Goal: Book appointment/travel/reservation

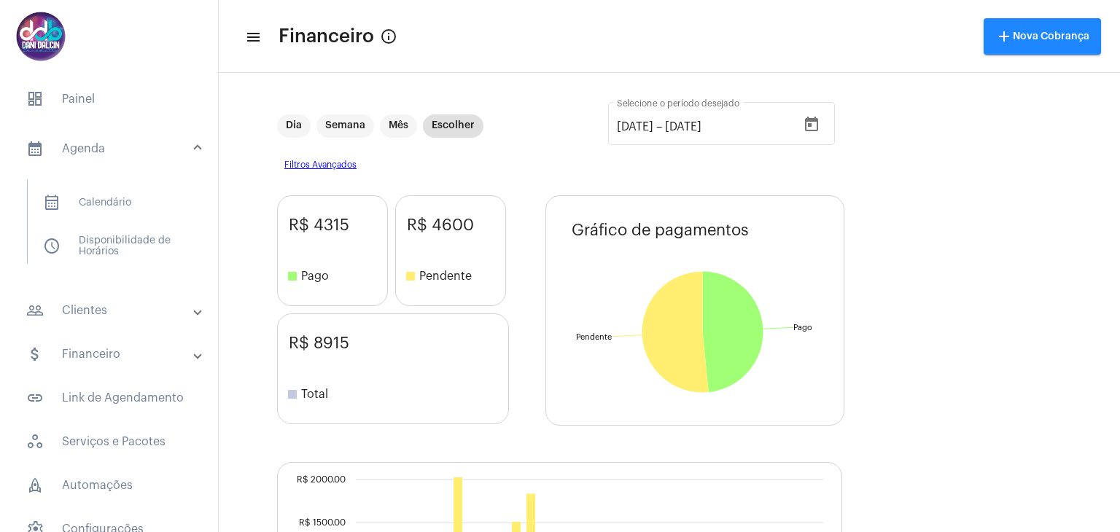
click at [134, 313] on mat-panel-title "people_outline Clientes" at bounding box center [110, 311] width 168 height 18
click at [128, 260] on span "people_outline Meus Clientes" at bounding box center [108, 249] width 154 height 35
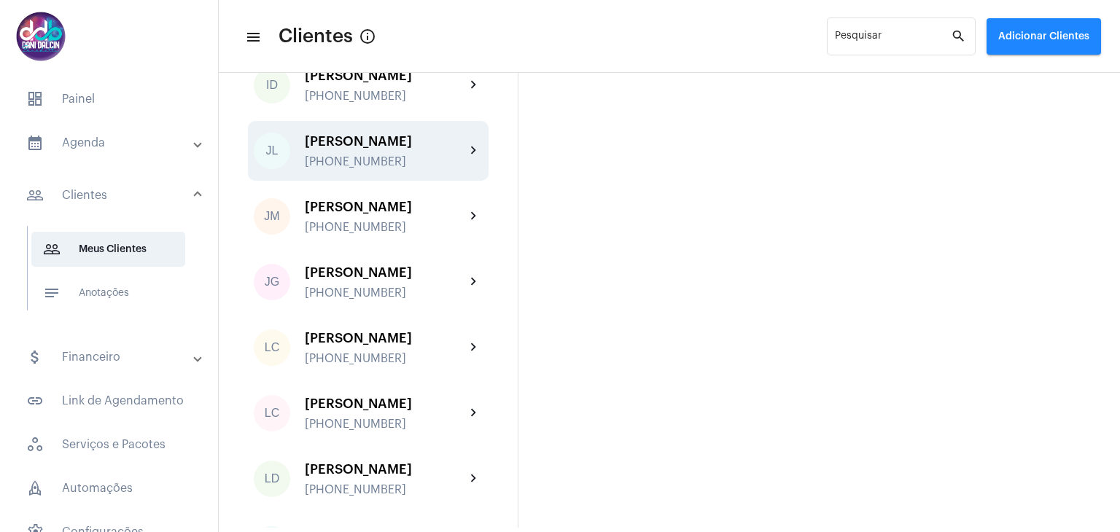
scroll to position [1386, 0]
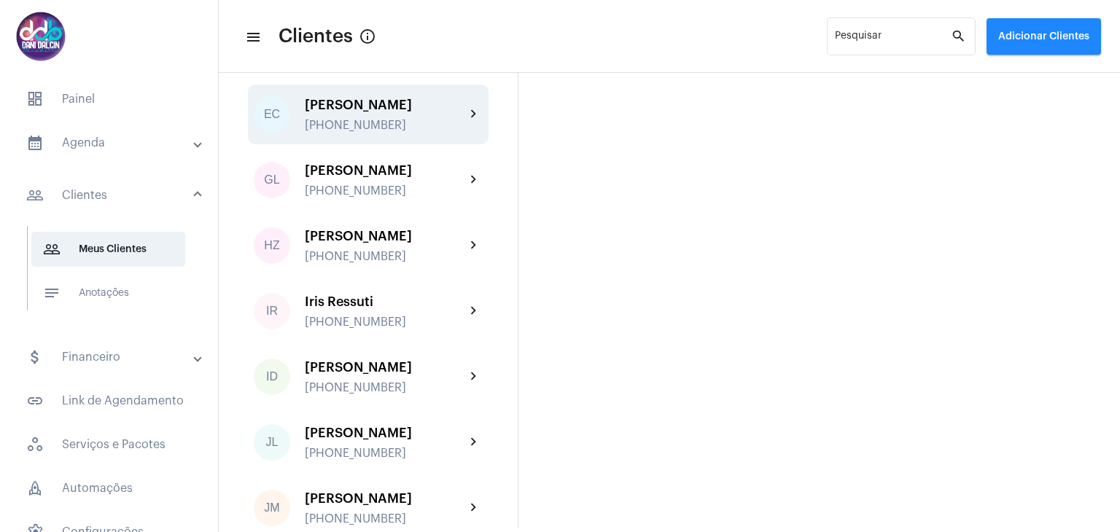
click at [406, 112] on div "[PERSON_NAME]" at bounding box center [385, 105] width 160 height 15
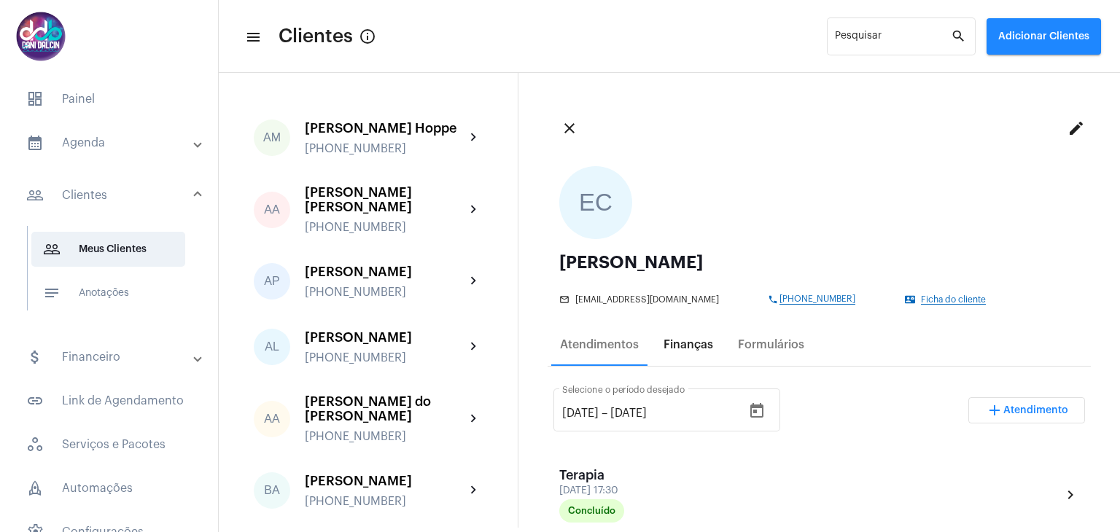
click at [699, 351] on div "Finanças" at bounding box center [689, 344] width 50 height 13
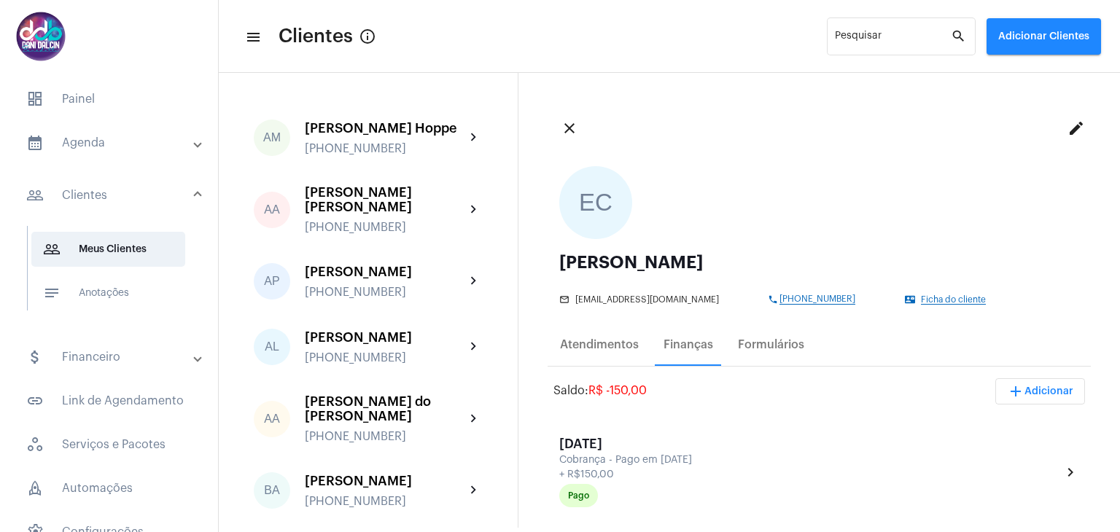
click at [1036, 392] on span "add Adicionar" at bounding box center [1040, 392] width 66 height 10
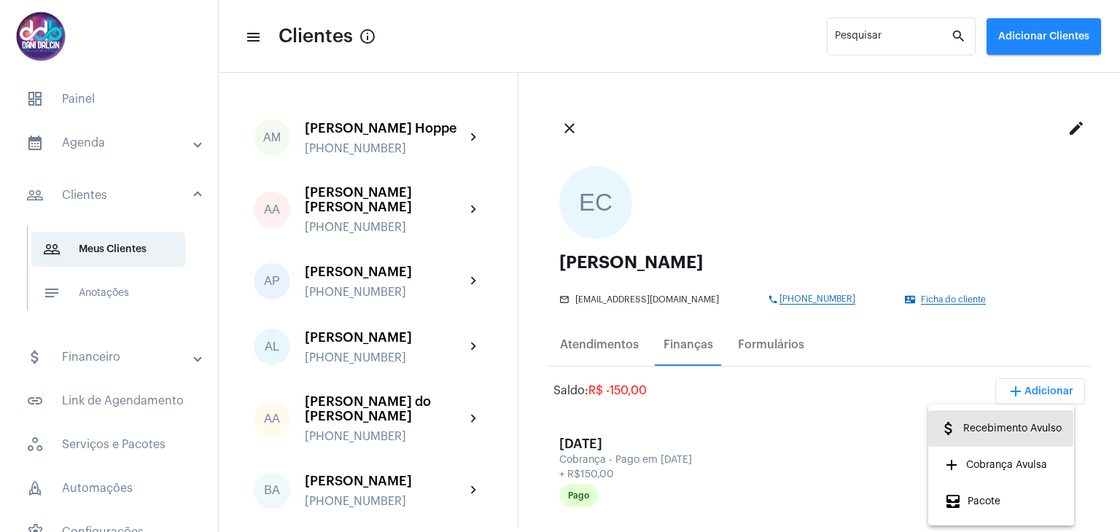
click at [1025, 433] on span "attach_money Recebimento Avulso" at bounding box center [1001, 429] width 122 height 26
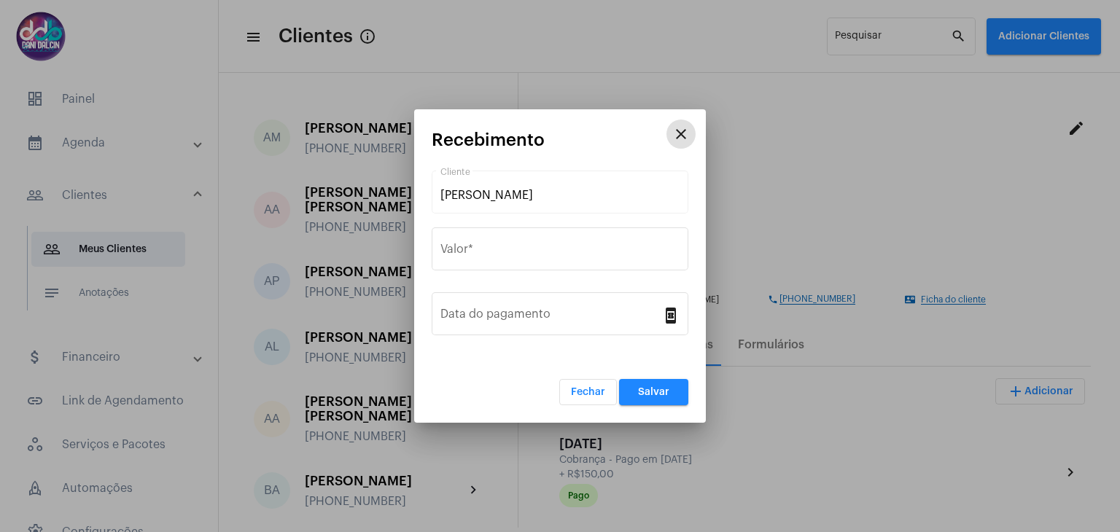
click at [680, 138] on mat-icon "close" at bounding box center [681, 134] width 18 height 18
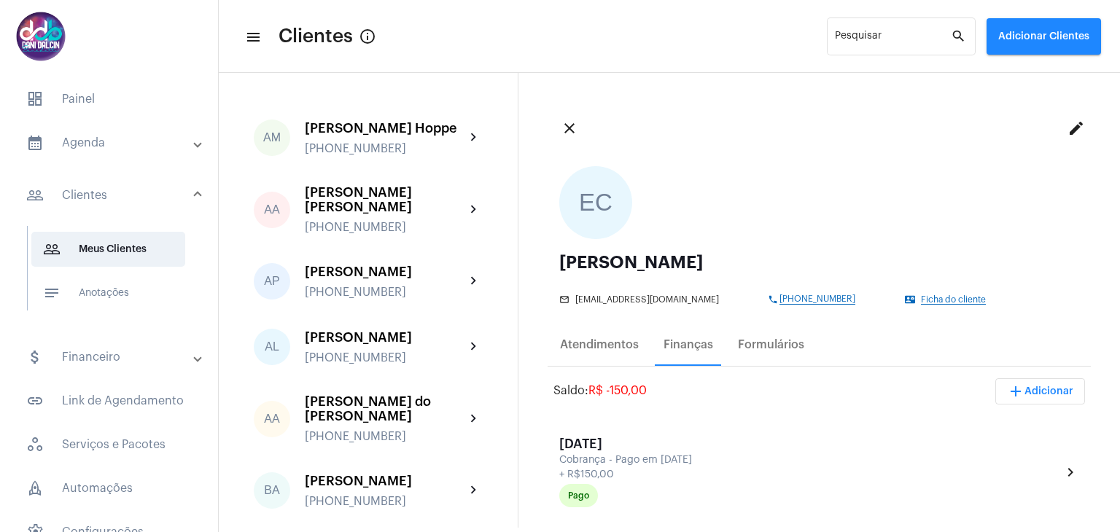
scroll to position [146, 0]
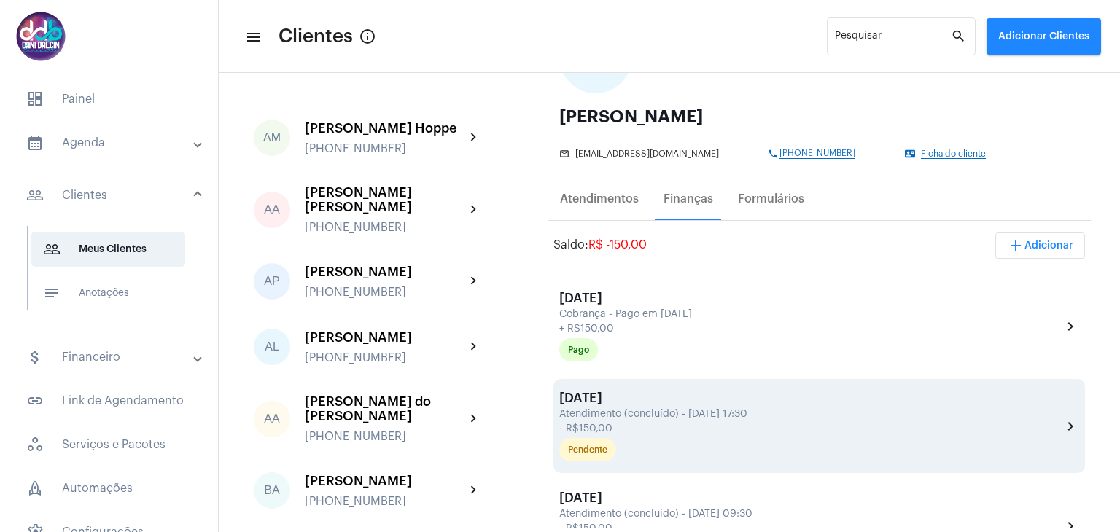
click at [697, 409] on div "Atendimento (concluído) - [DATE] 17:30" at bounding box center [808, 414] width 499 height 11
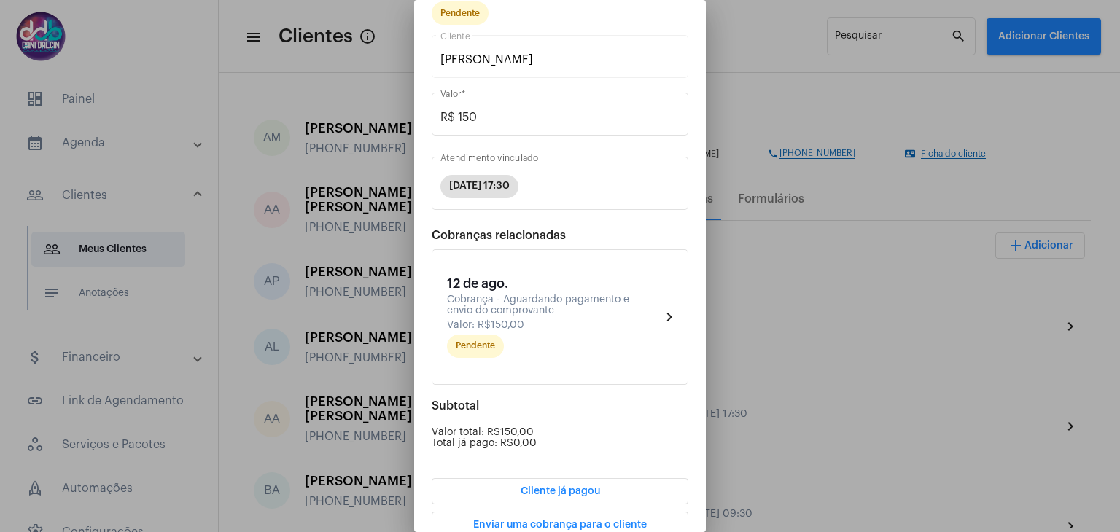
scroll to position [138, 0]
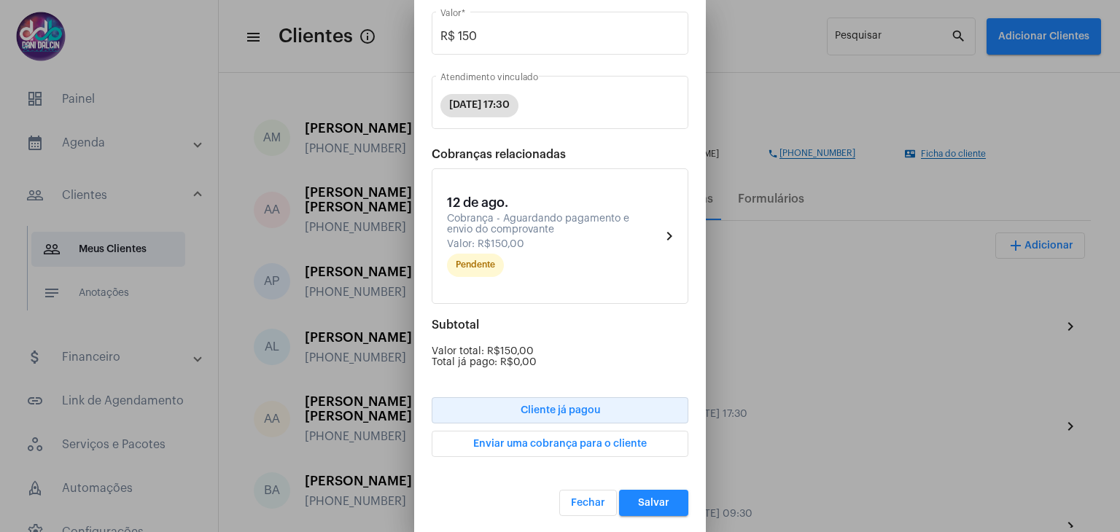
click at [595, 410] on button "Cliente já pagou" at bounding box center [560, 411] width 257 height 26
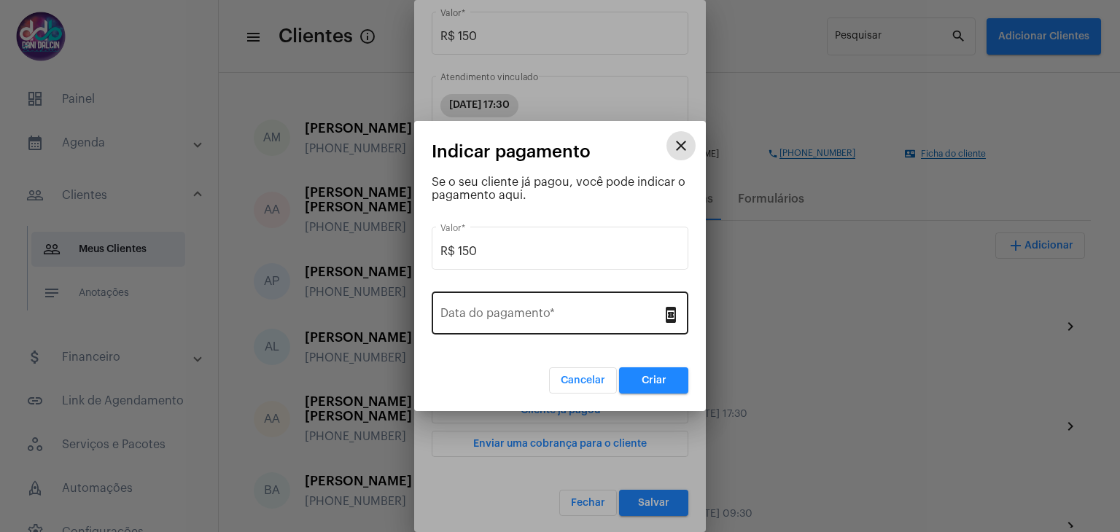
click at [544, 317] on input "Data do pagamento *" at bounding box center [552, 316] width 222 height 13
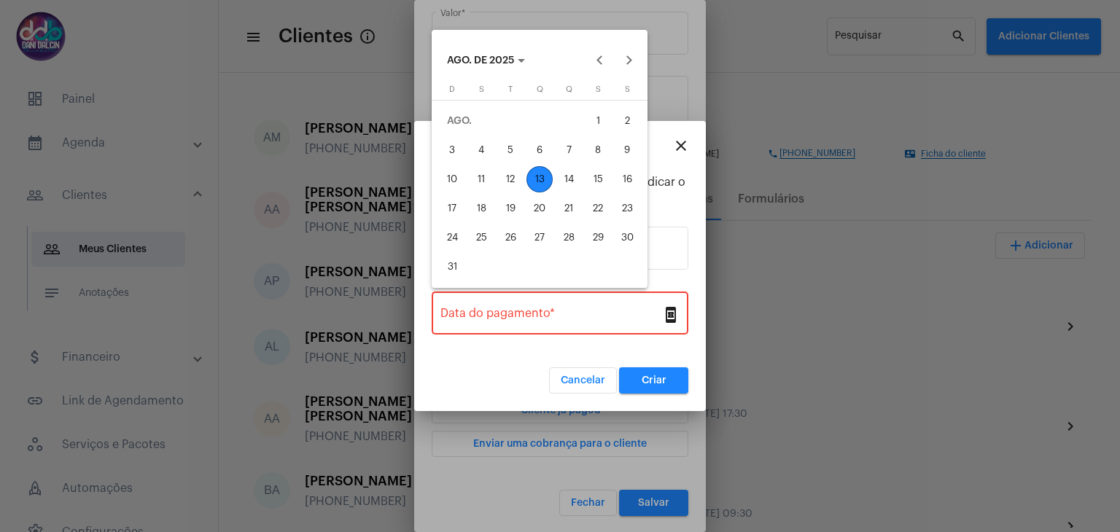
click at [538, 187] on div "13" at bounding box center [540, 179] width 26 height 26
type input "[DATE]"
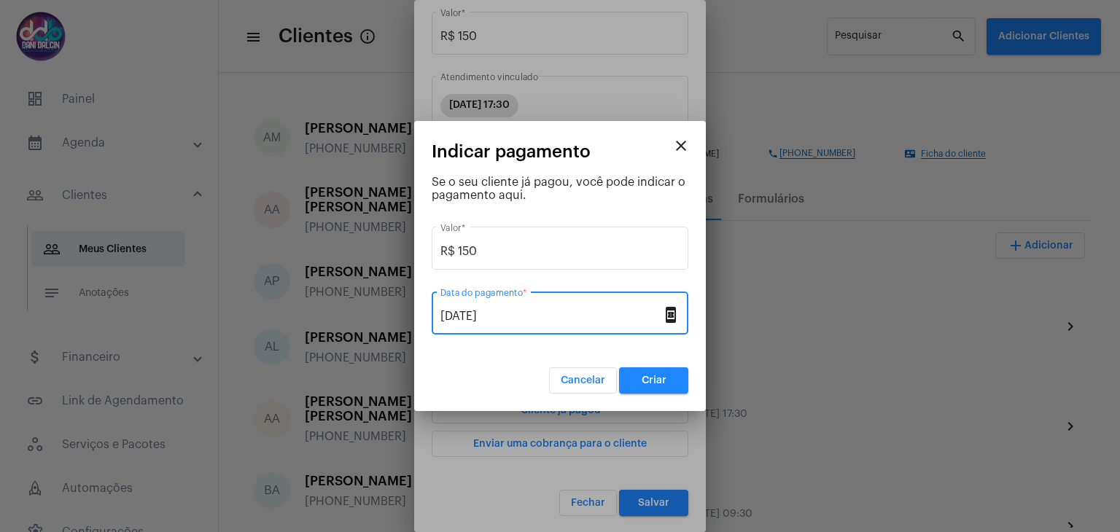
click at [651, 389] on button "Criar" at bounding box center [653, 381] width 69 height 26
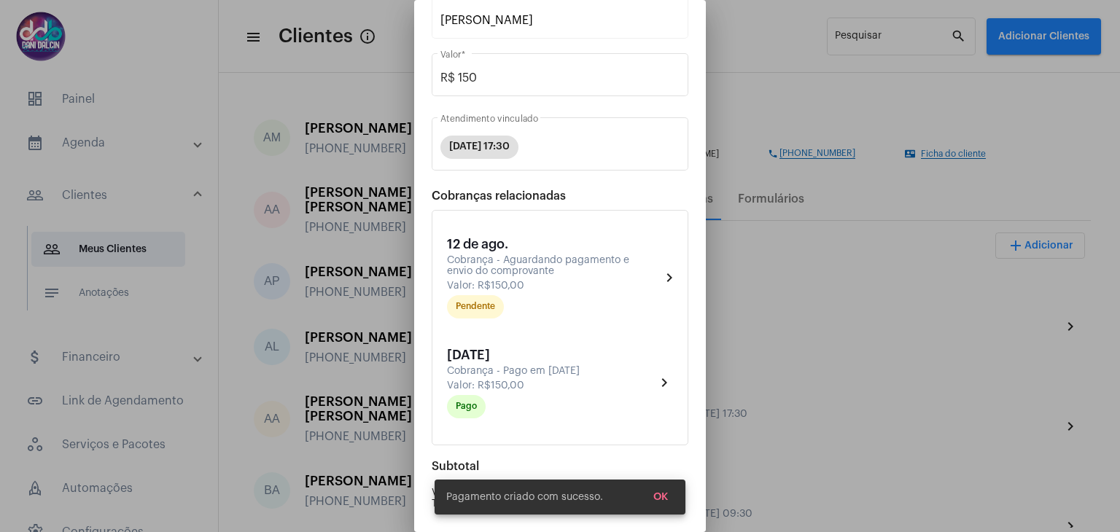
scroll to position [237, 0]
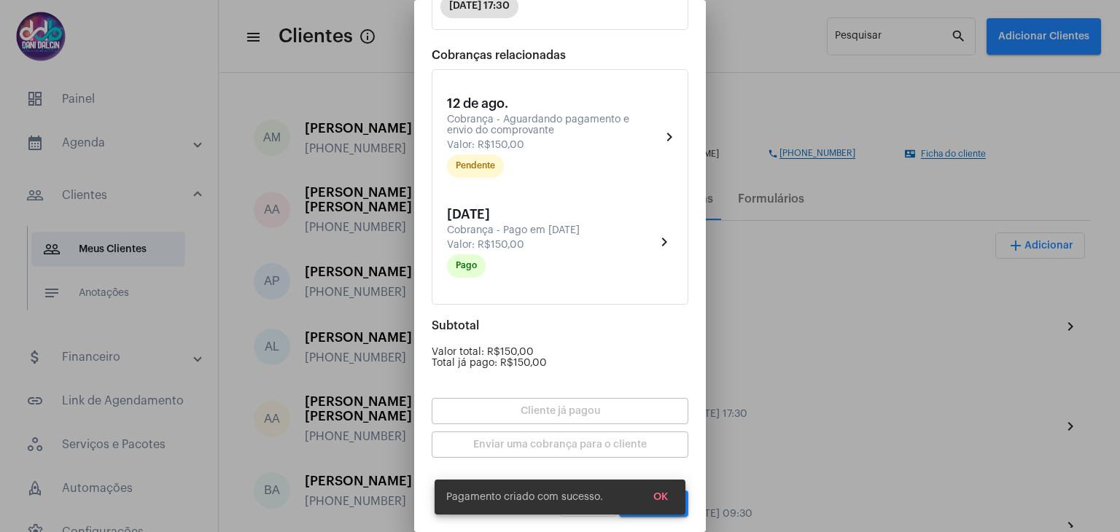
click at [669, 498] on button "OK" at bounding box center [661, 497] width 38 height 26
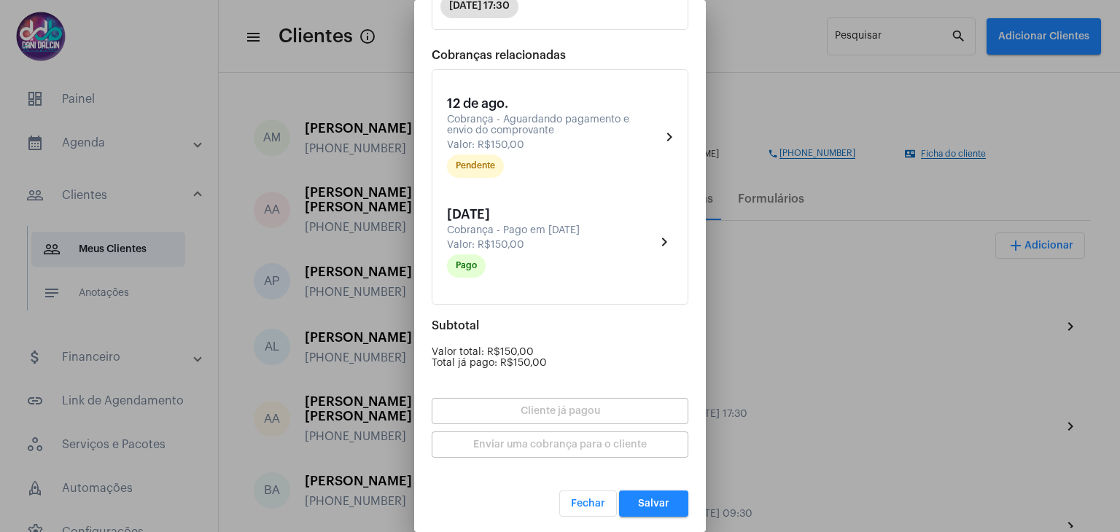
click at [644, 503] on span "Salvar" at bounding box center [653, 504] width 31 height 10
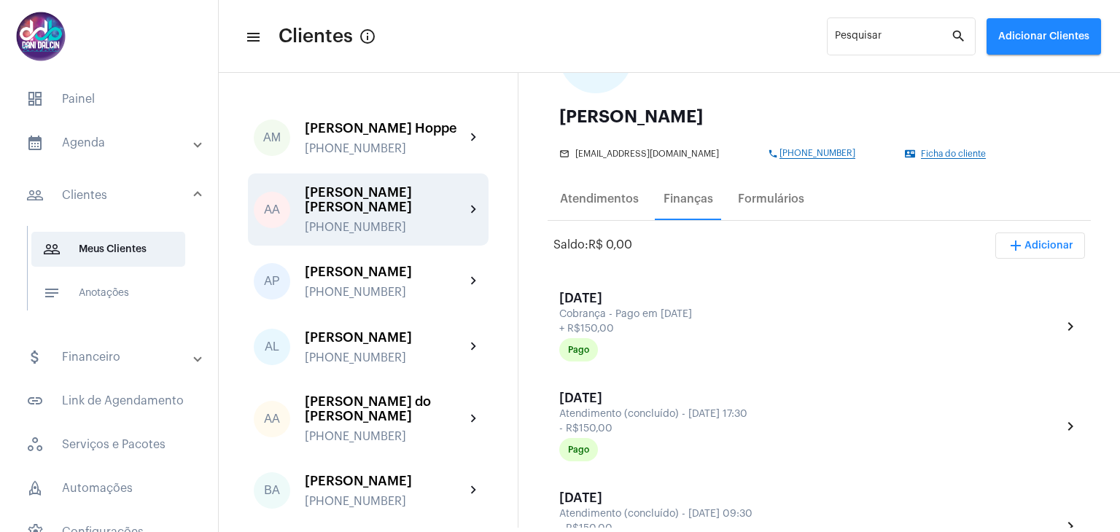
click at [386, 208] on div "[PERSON_NAME] [PERSON_NAME]" at bounding box center [385, 199] width 160 height 29
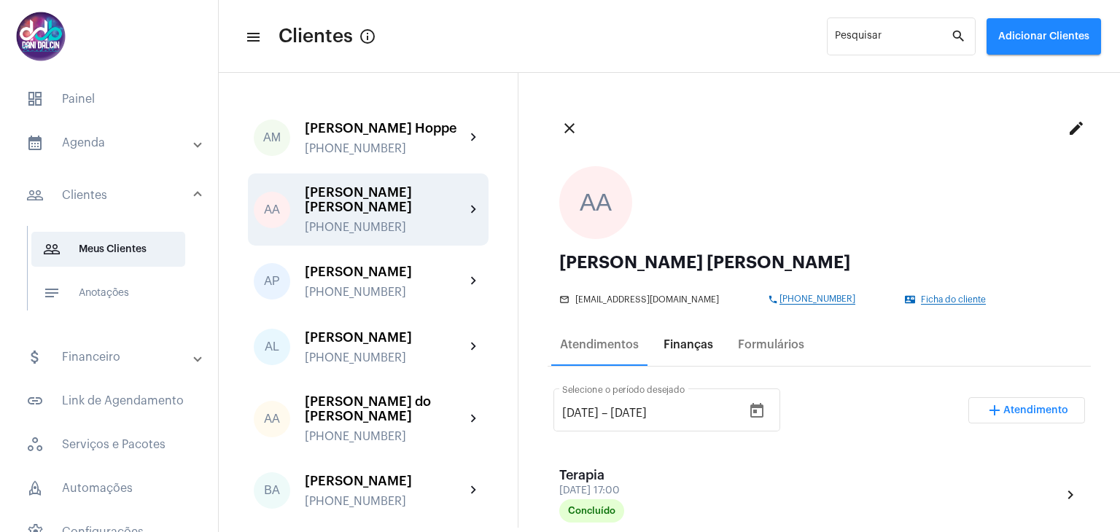
click at [675, 345] on div "Finanças" at bounding box center [689, 344] width 50 height 13
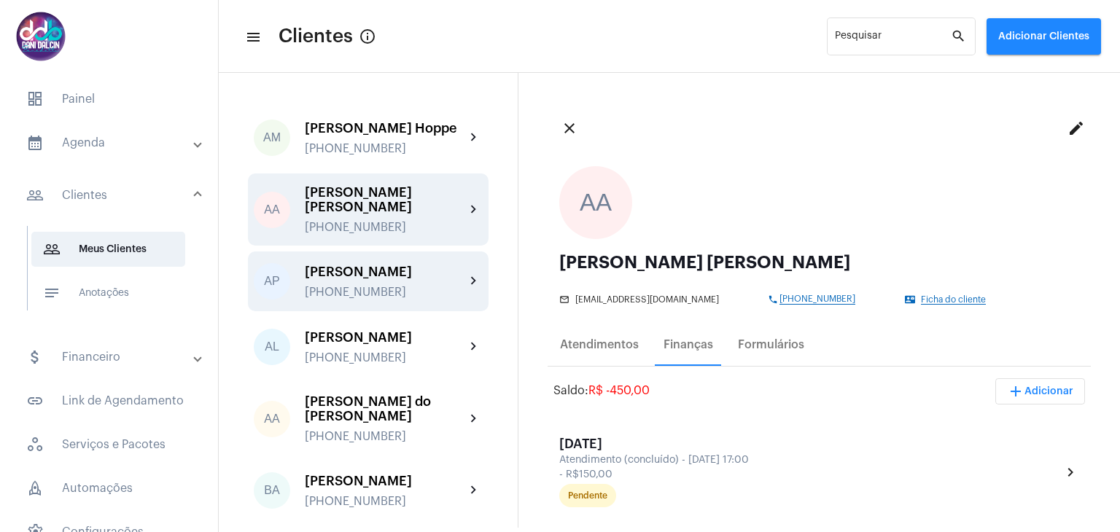
click at [357, 297] on div "[PHONE_NUMBER]" at bounding box center [385, 292] width 160 height 13
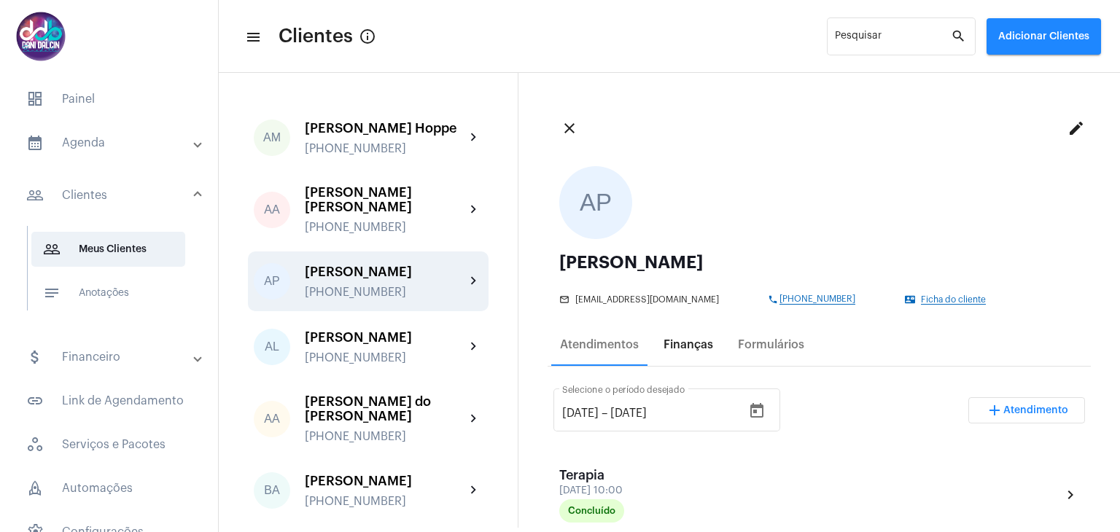
click at [686, 347] on div "Finanças" at bounding box center [689, 344] width 50 height 13
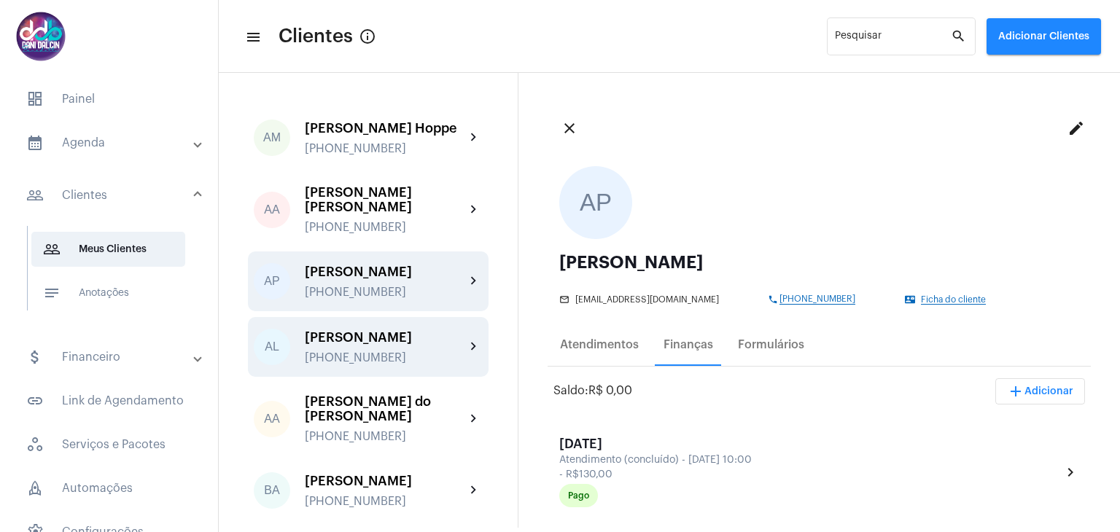
click at [379, 345] on div "[PERSON_NAME]" at bounding box center [385, 337] width 160 height 15
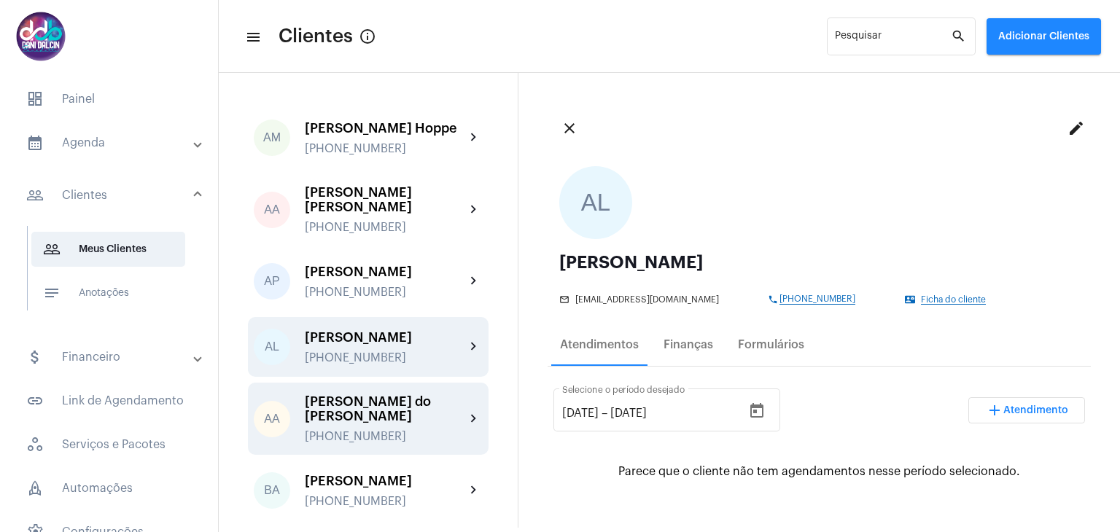
click at [419, 424] on div "[PERSON_NAME] do [PERSON_NAME]" at bounding box center [385, 409] width 160 height 29
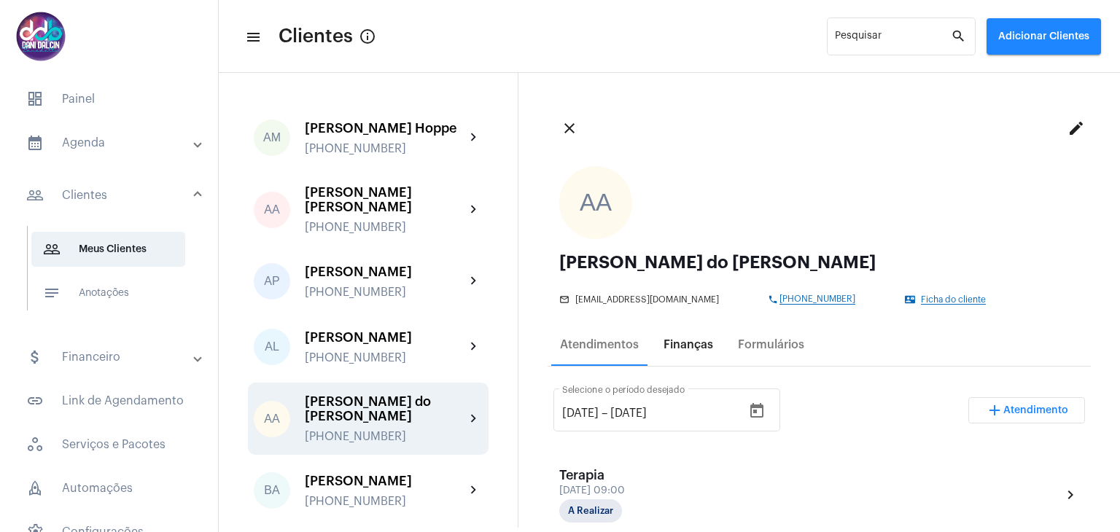
click at [694, 345] on div "Finanças" at bounding box center [689, 344] width 50 height 13
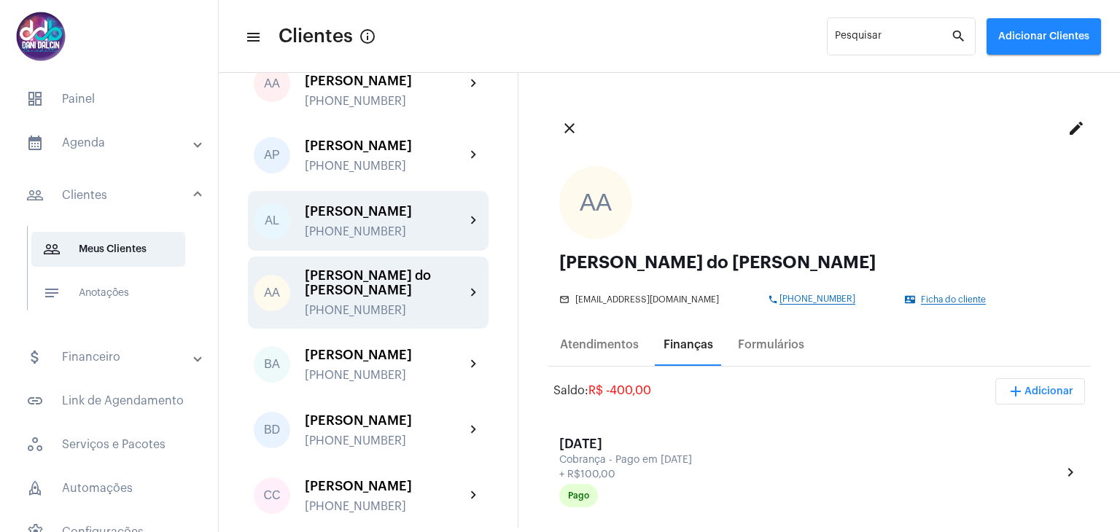
scroll to position [146, 0]
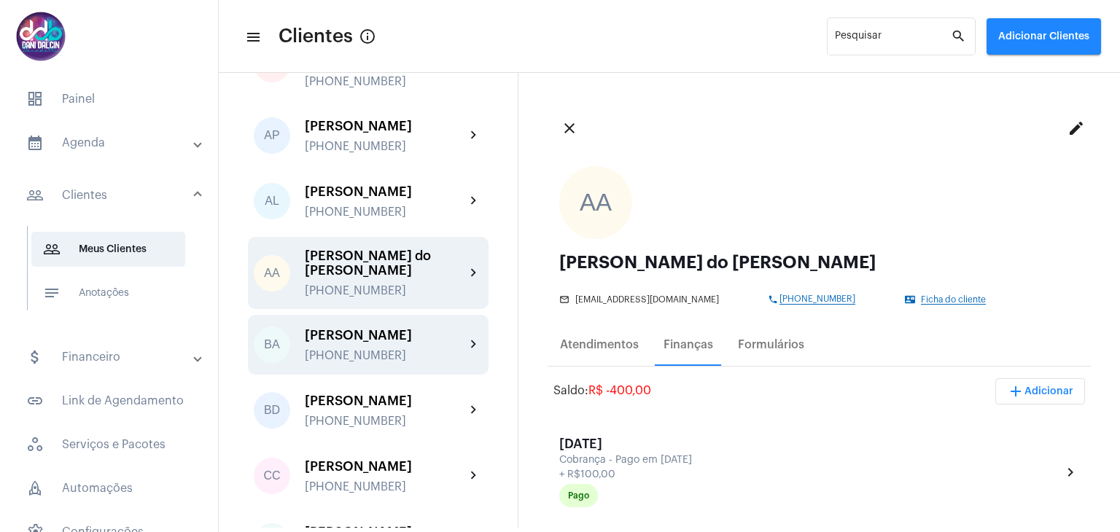
click at [375, 343] on div "[PERSON_NAME]" at bounding box center [385, 335] width 160 height 15
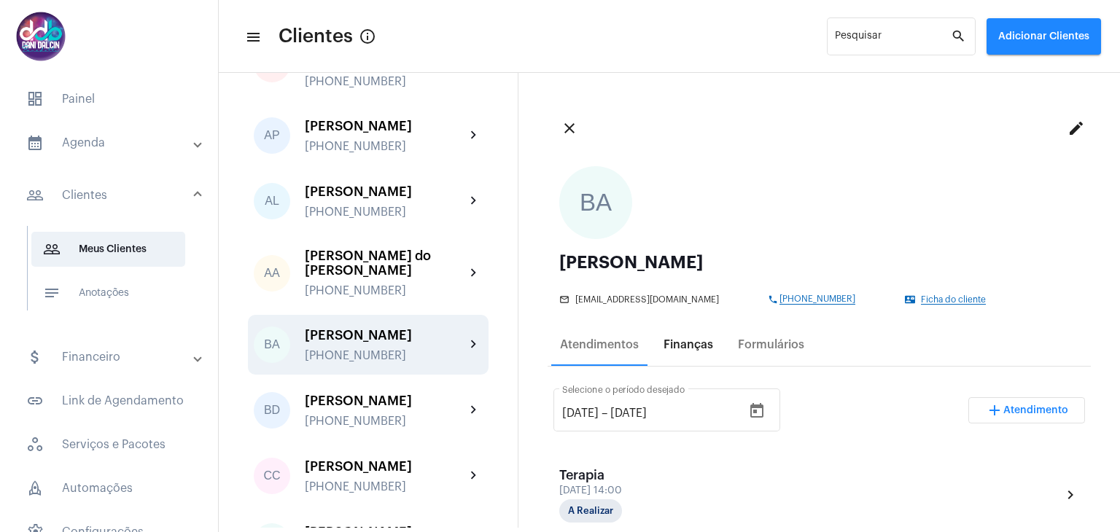
click at [675, 341] on div "Finanças" at bounding box center [689, 344] width 50 height 13
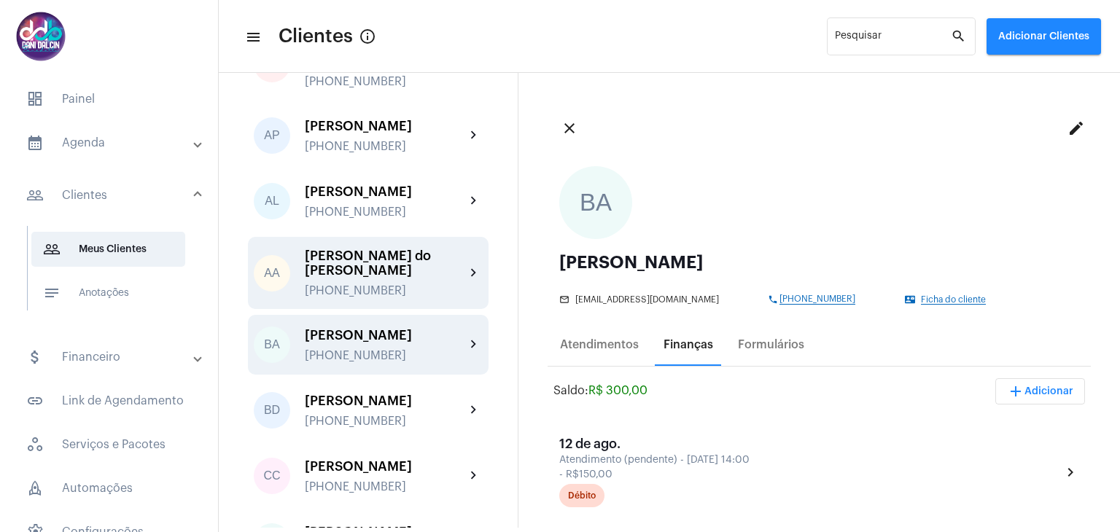
scroll to position [219, 0]
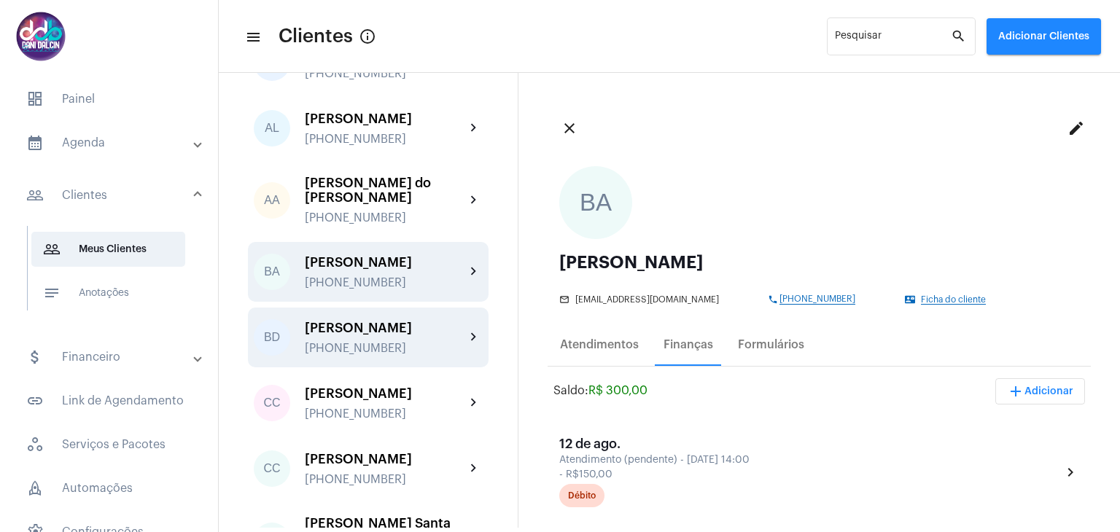
click at [373, 336] on div "[PERSON_NAME]" at bounding box center [385, 328] width 160 height 15
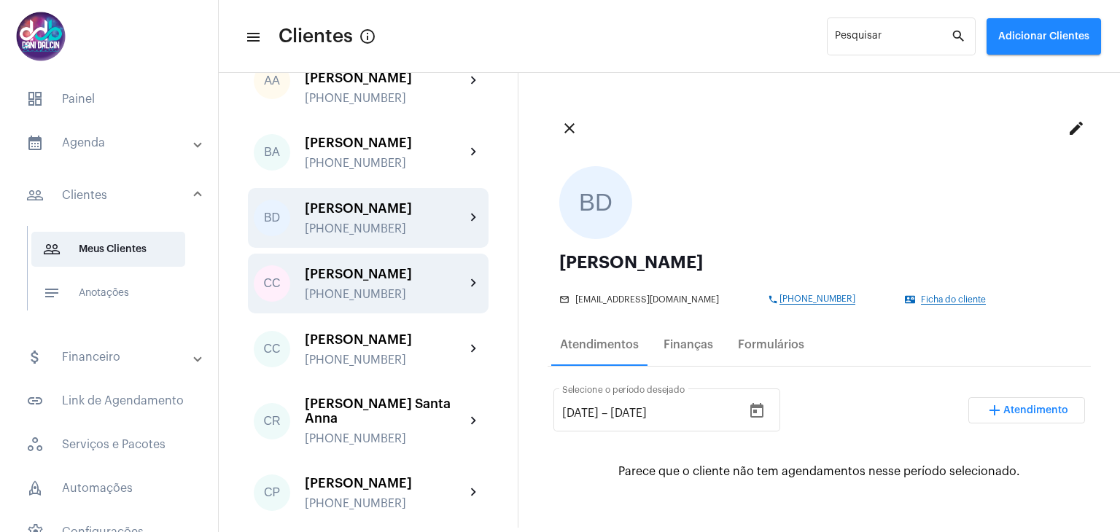
scroll to position [365, 0]
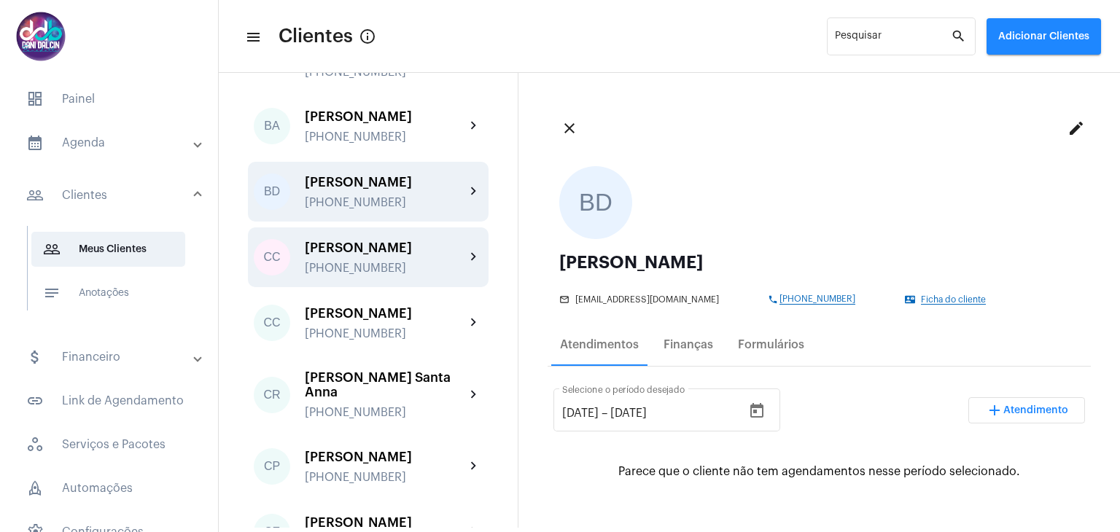
click at [398, 255] on div "[PERSON_NAME]" at bounding box center [385, 248] width 160 height 15
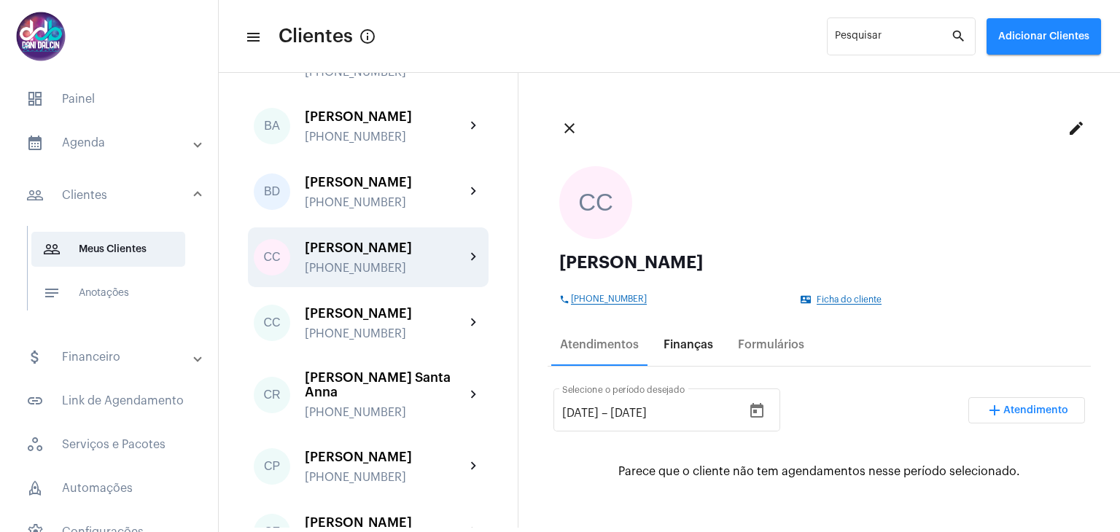
click at [689, 345] on div "Finanças" at bounding box center [689, 344] width 50 height 13
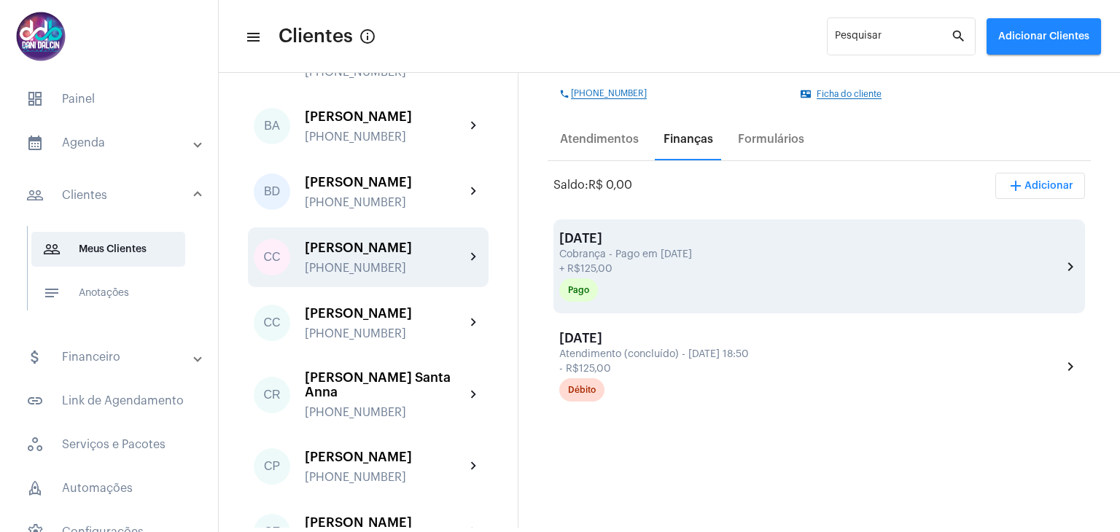
scroll to position [219, 0]
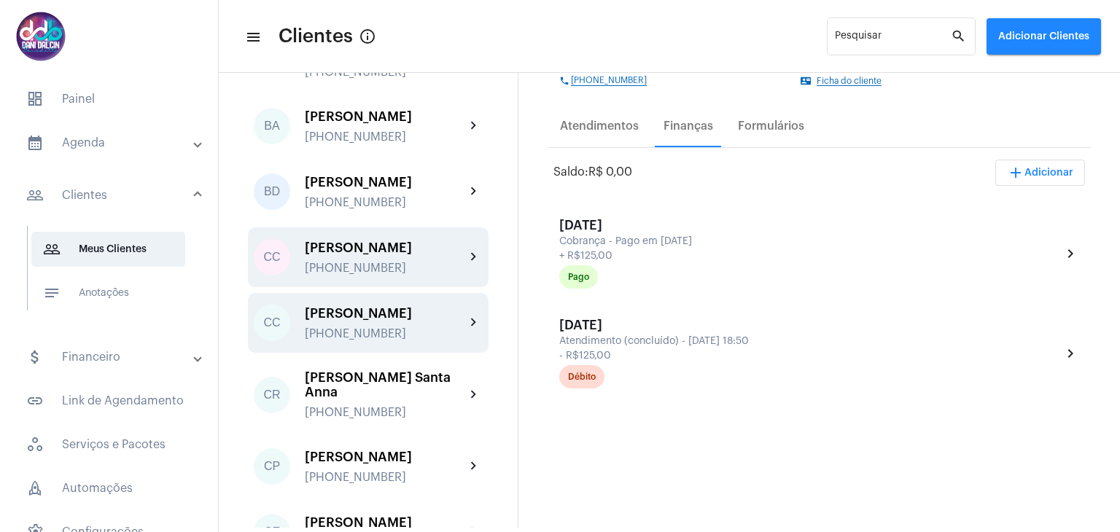
click at [367, 321] on div "[PERSON_NAME]" at bounding box center [385, 313] width 160 height 15
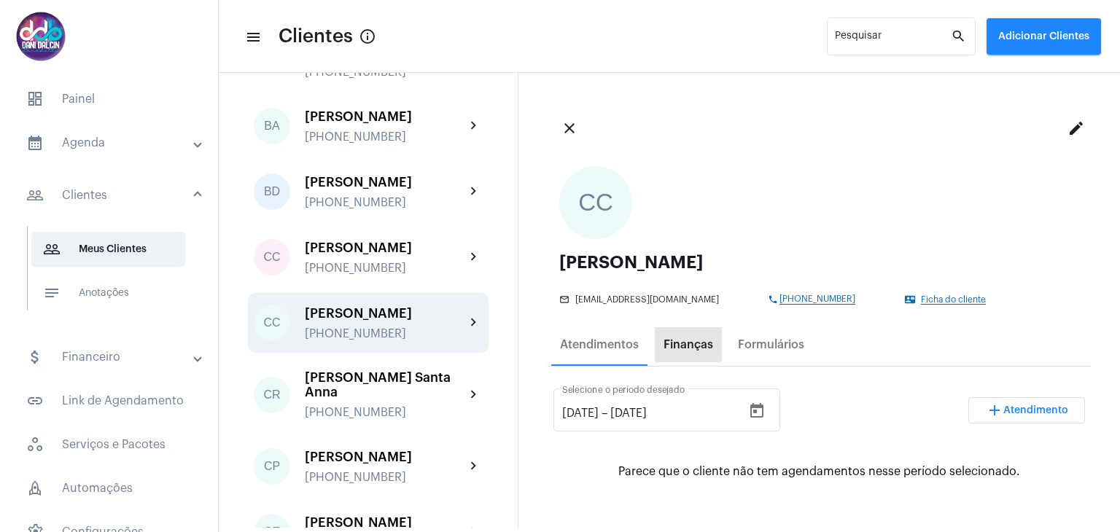
click at [675, 340] on div "Finanças" at bounding box center [689, 344] width 50 height 13
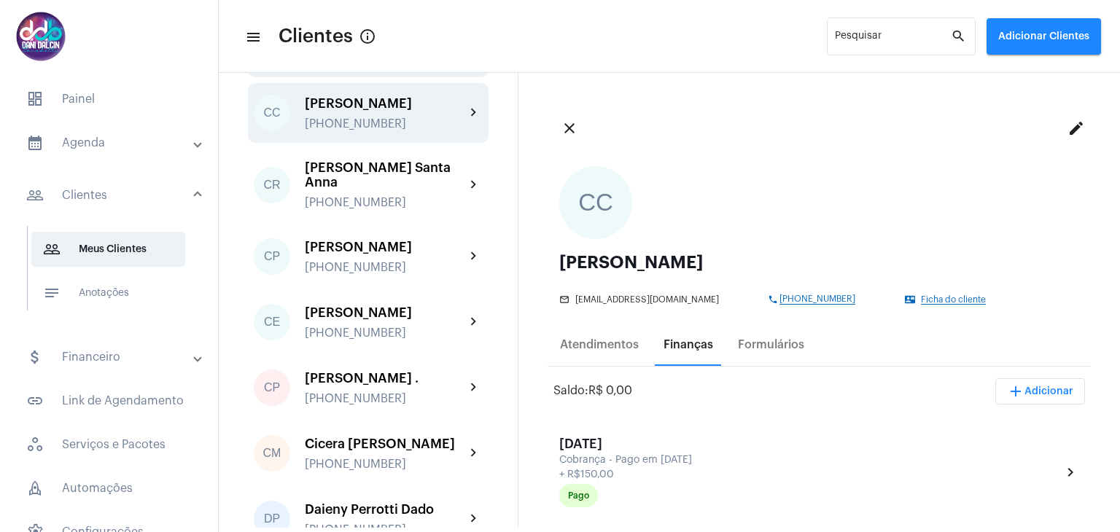
scroll to position [583, 0]
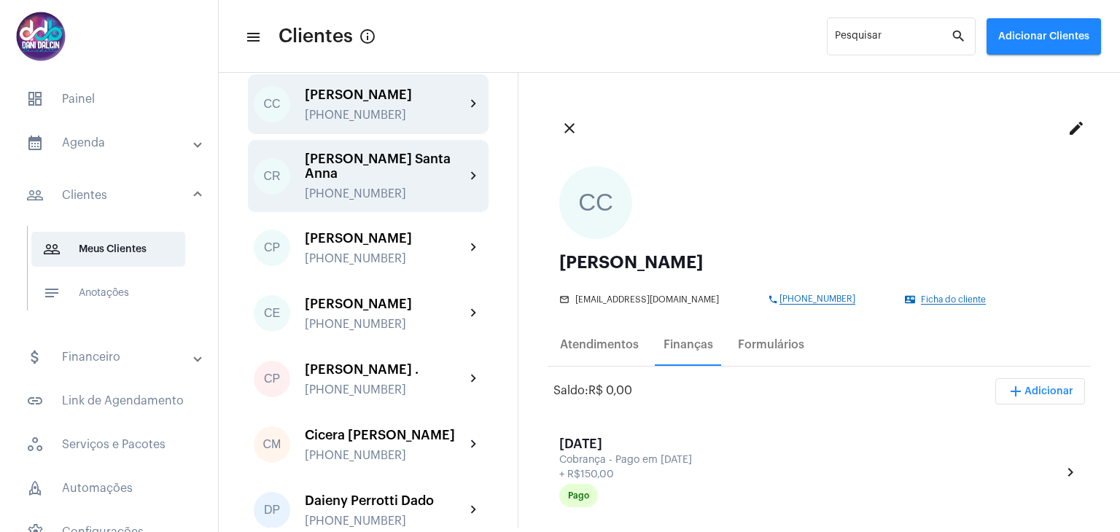
click at [379, 181] on div "[PERSON_NAME] Santa Anna" at bounding box center [385, 166] width 160 height 29
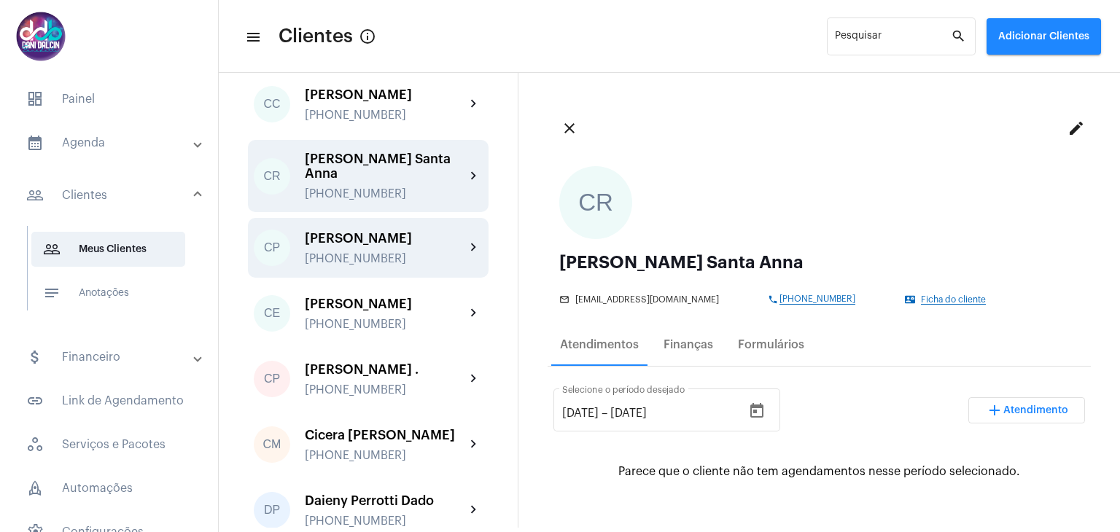
click at [379, 246] on div "[PERSON_NAME]" at bounding box center [385, 238] width 160 height 15
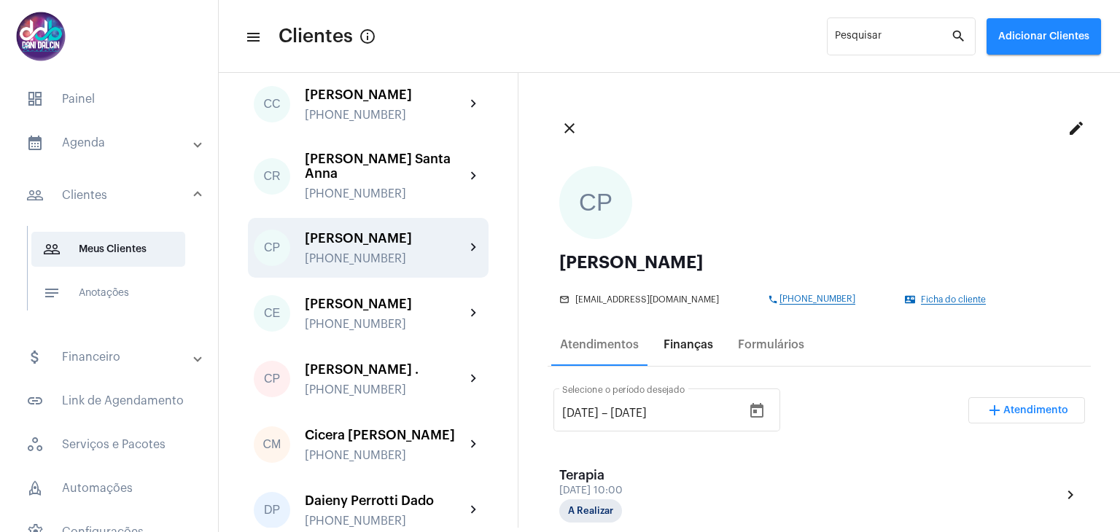
click at [691, 348] on div "Finanças" at bounding box center [689, 344] width 50 height 13
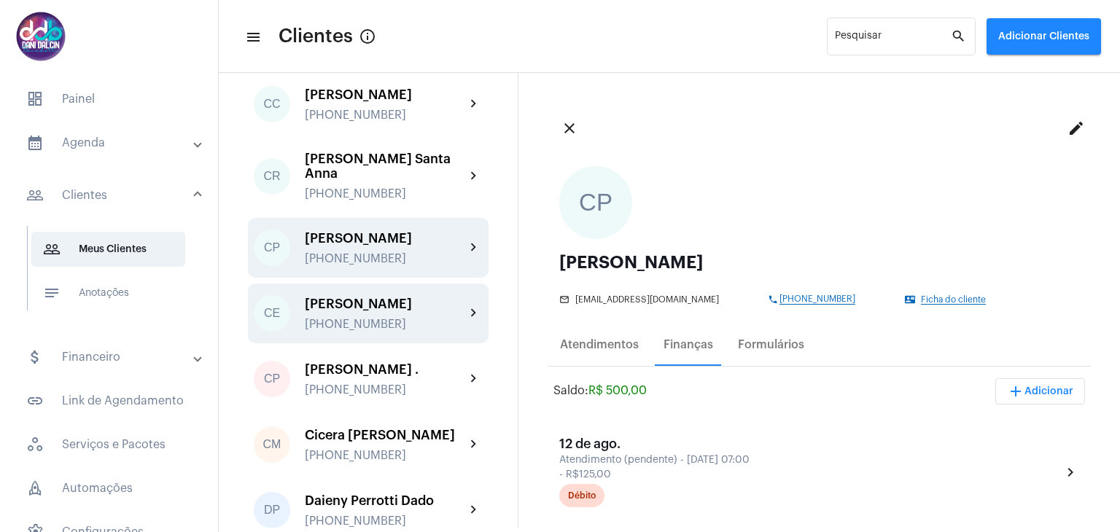
click at [359, 311] on div "[PERSON_NAME]" at bounding box center [385, 304] width 160 height 15
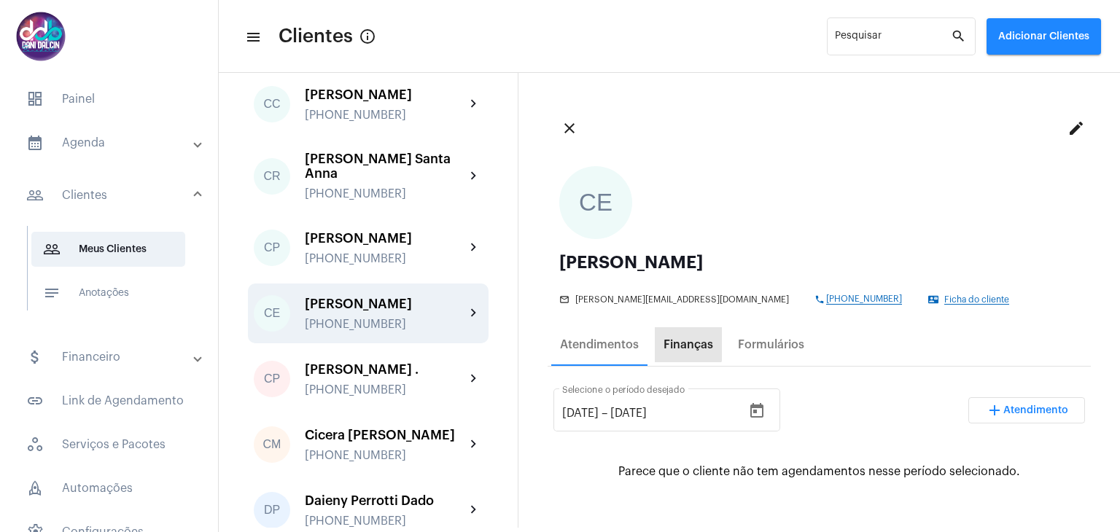
click at [686, 344] on div "Finanças" at bounding box center [689, 344] width 50 height 13
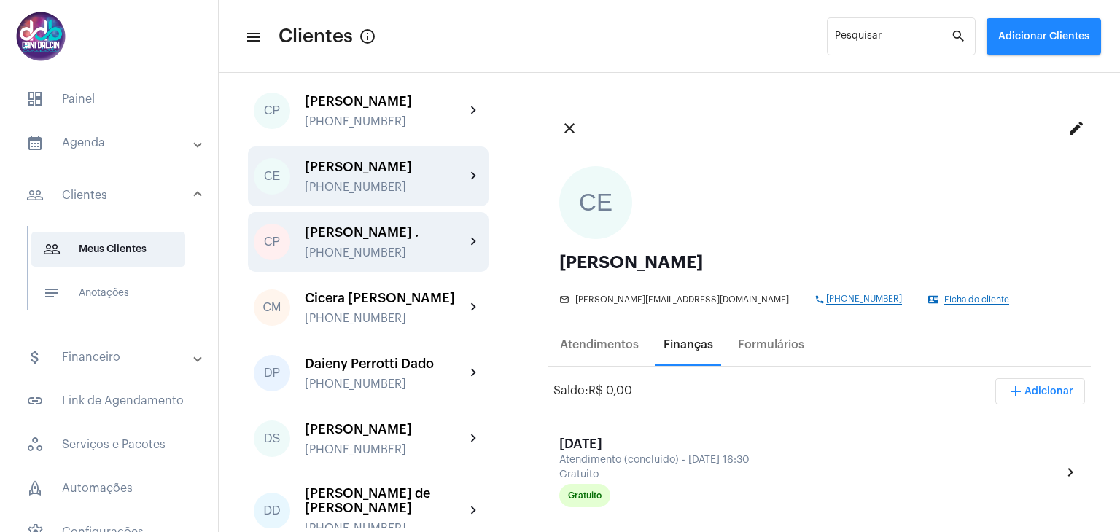
scroll to position [729, 0]
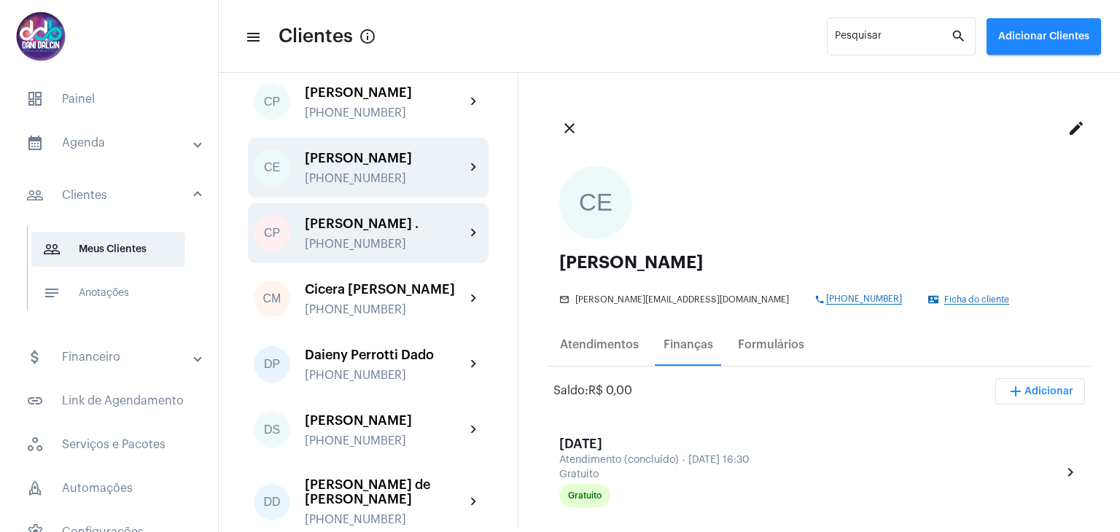
click at [359, 251] on div "[PERSON_NAME] . [PHONE_NUMBER]" at bounding box center [385, 234] width 160 height 34
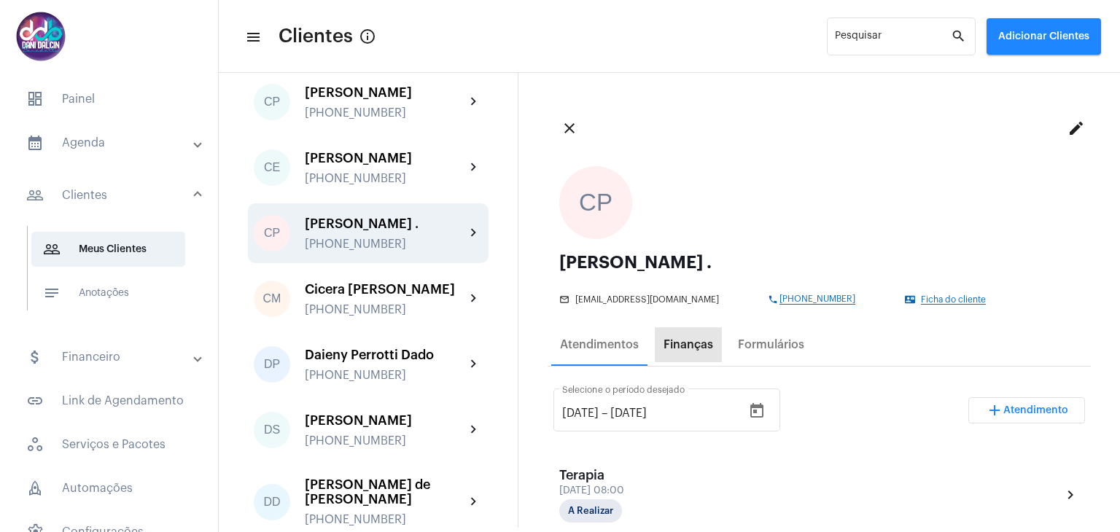
click at [690, 342] on div "Finanças" at bounding box center [689, 344] width 50 height 13
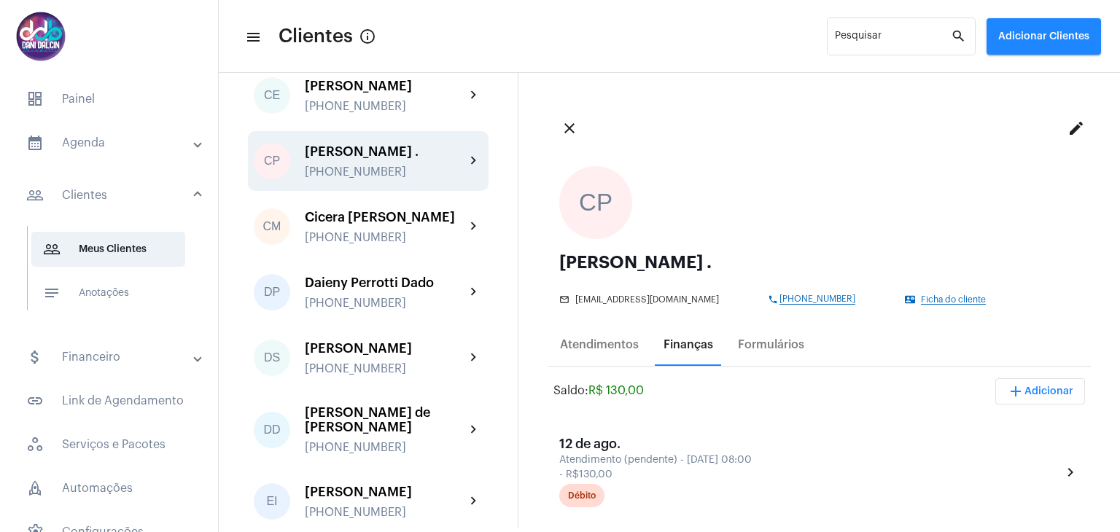
scroll to position [802, 0]
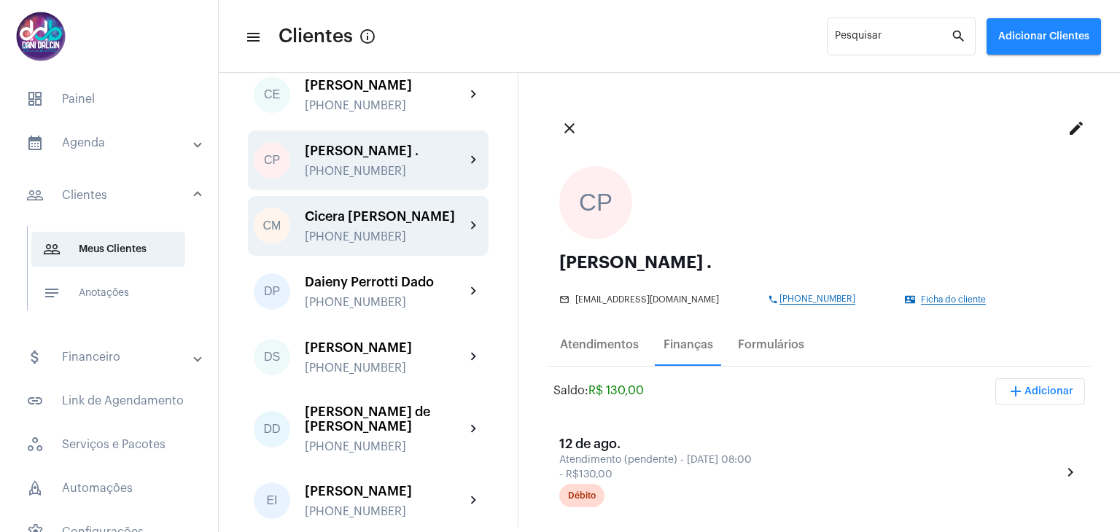
click at [358, 244] on div "Cicera [PERSON_NAME] [PHONE_NUMBER]" at bounding box center [385, 226] width 160 height 34
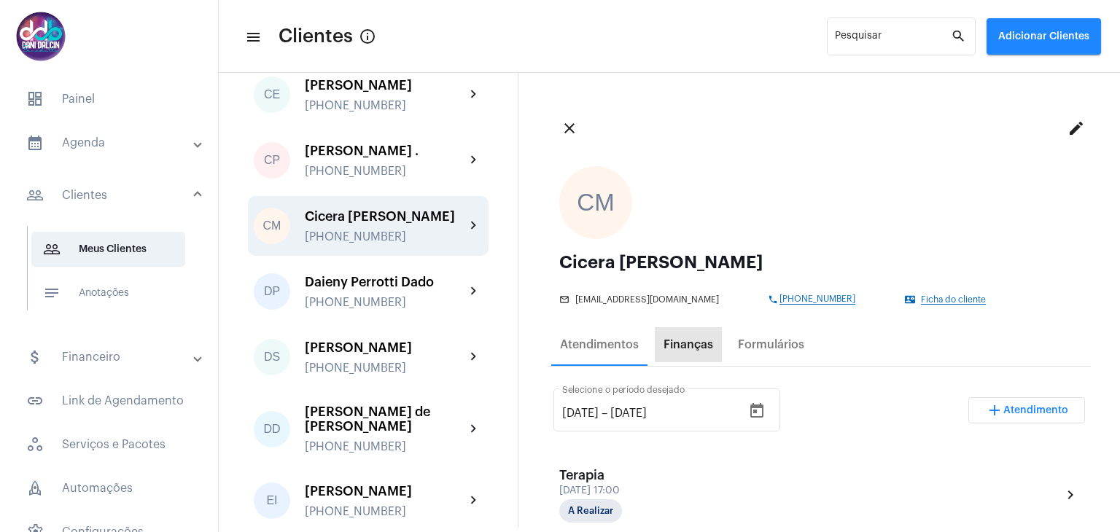
click at [693, 349] on div "Finanças" at bounding box center [689, 344] width 50 height 13
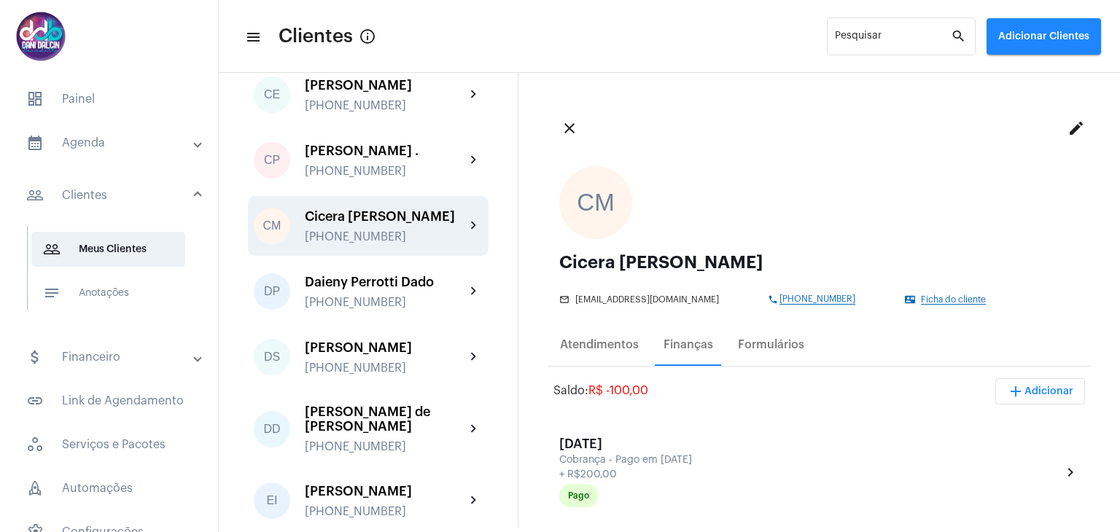
click at [116, 146] on mat-panel-title "calendar_month_outlined Agenda" at bounding box center [110, 143] width 168 height 18
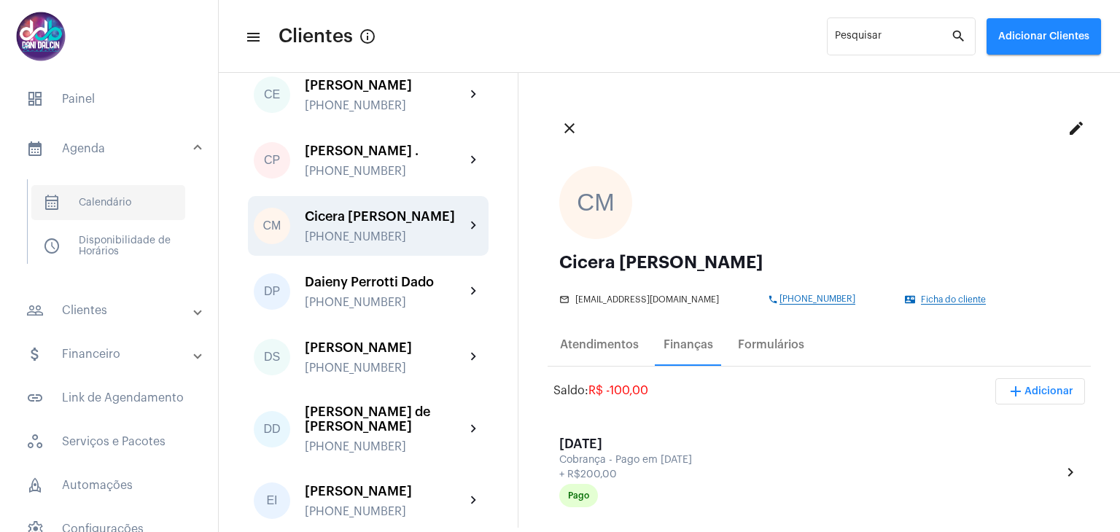
click at [136, 201] on span "calendar_month_outlined Calendário" at bounding box center [108, 202] width 154 height 35
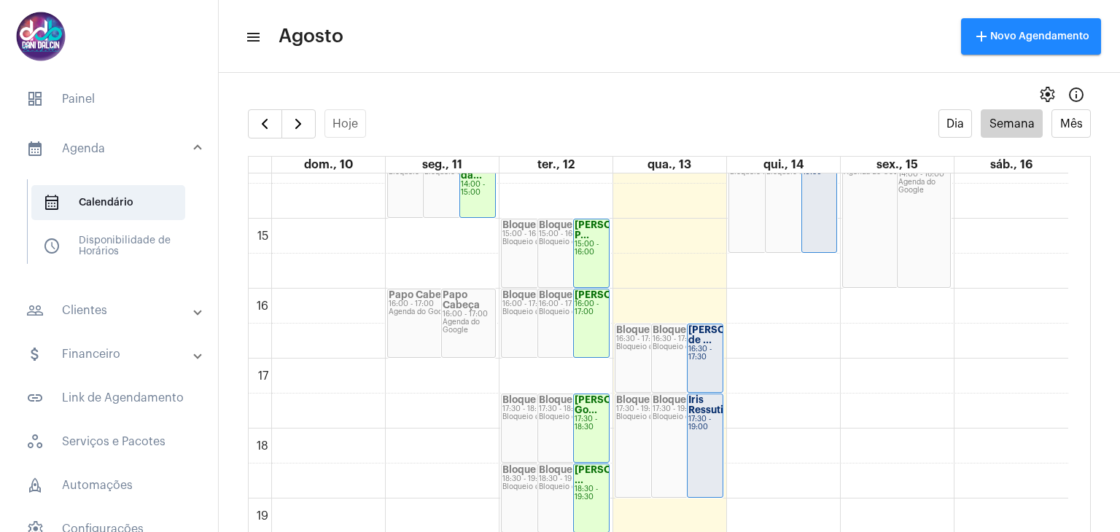
scroll to position [1151, 0]
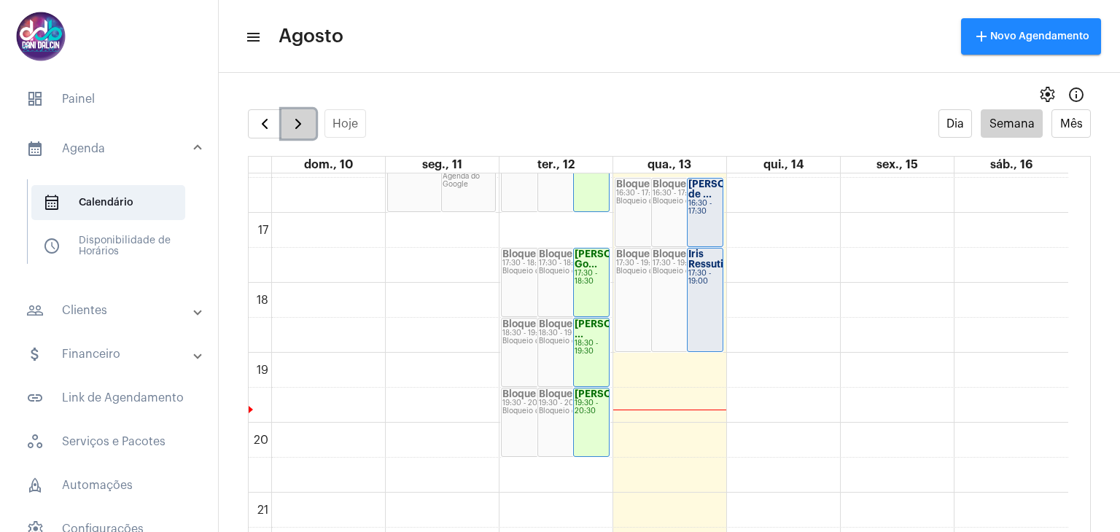
click at [290, 120] on span "button" at bounding box center [299, 124] width 18 height 18
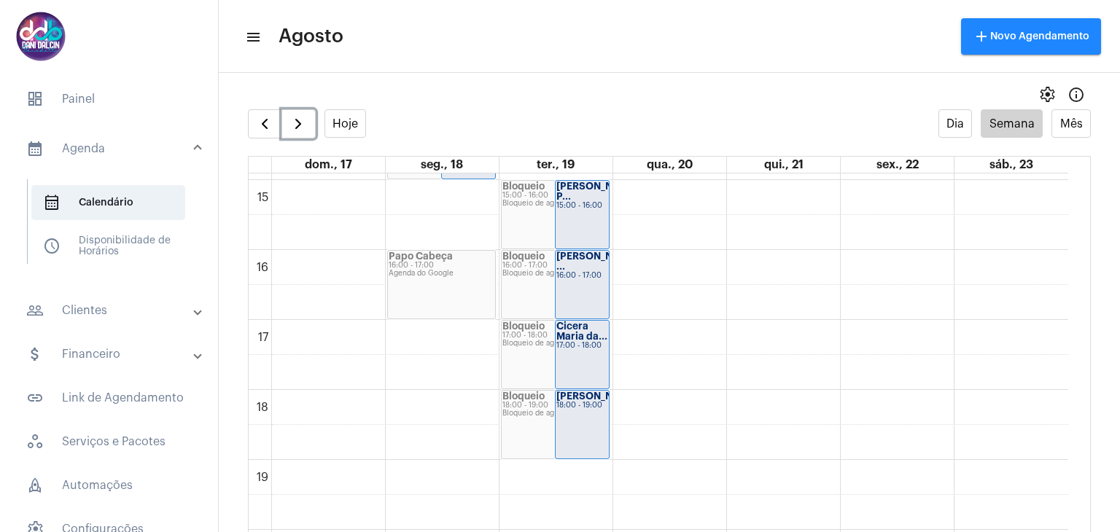
scroll to position [1077, 0]
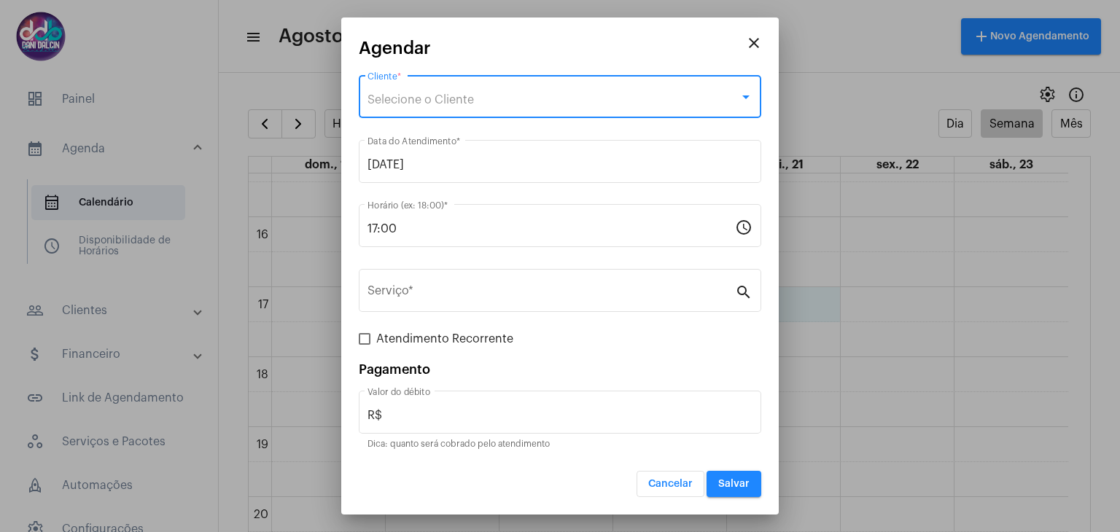
click at [477, 96] on div "Selecione o Cliente" at bounding box center [554, 99] width 372 height 13
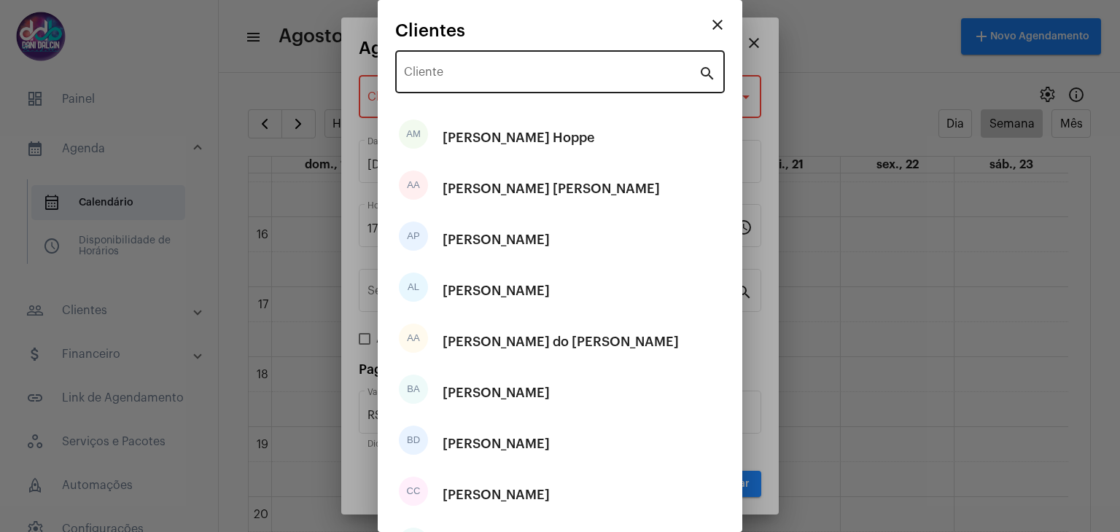
click at [465, 58] on div "Cliente" at bounding box center [551, 70] width 295 height 46
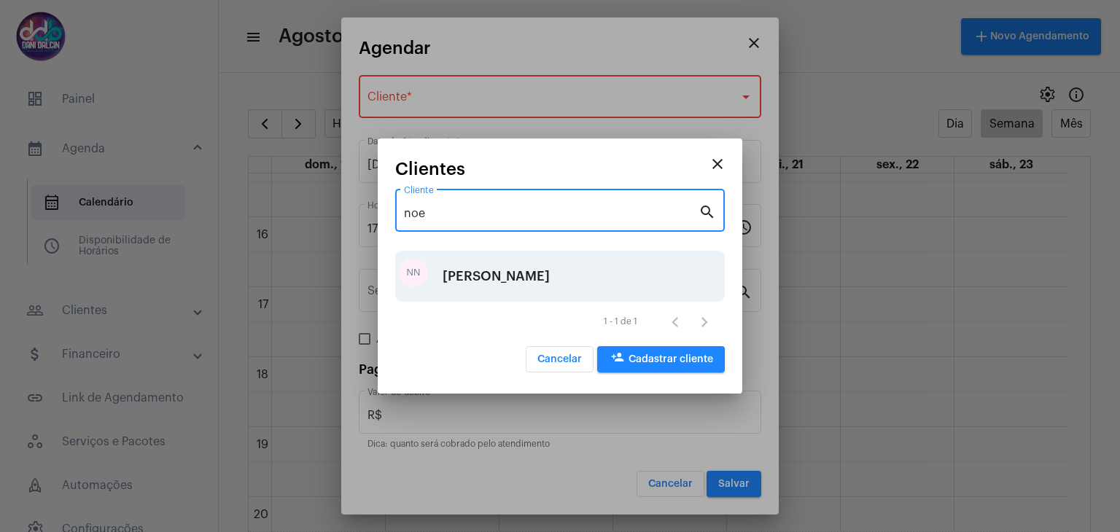
type input "noe"
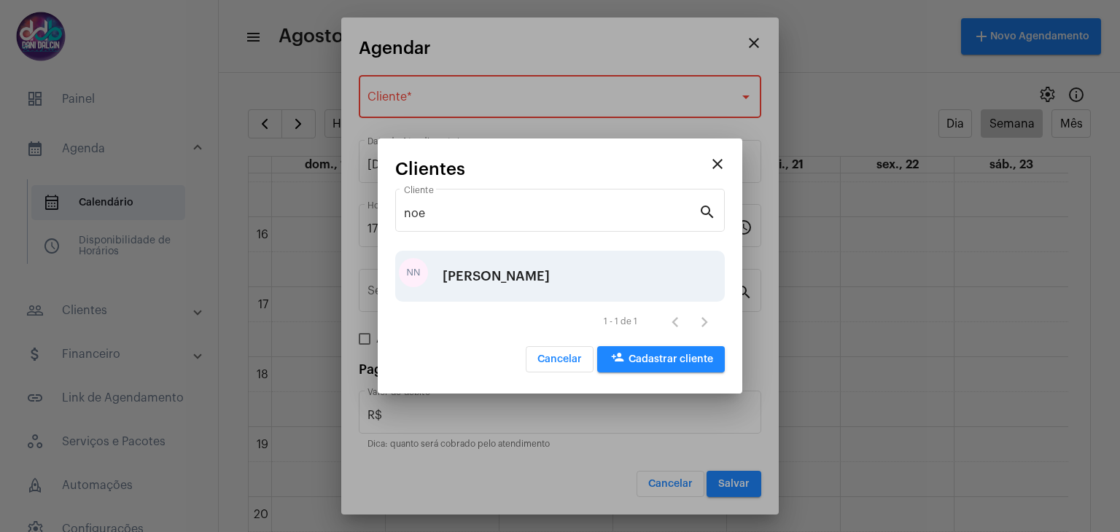
click at [505, 268] on div "[PERSON_NAME]" at bounding box center [496, 277] width 107 height 44
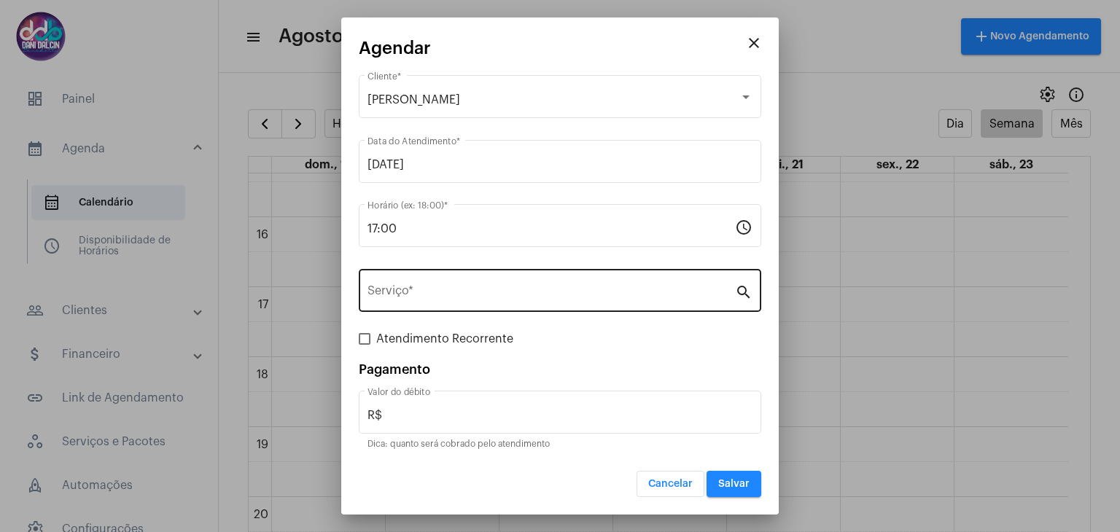
click at [528, 283] on div "Serviço *" at bounding box center [552, 289] width 368 height 46
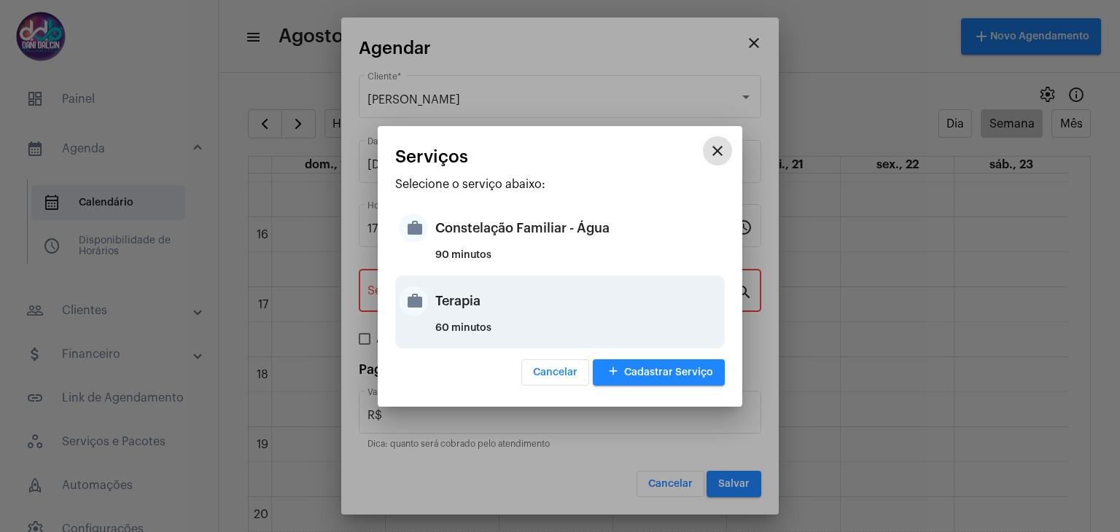
click at [486, 302] on div "Terapia" at bounding box center [578, 301] width 286 height 44
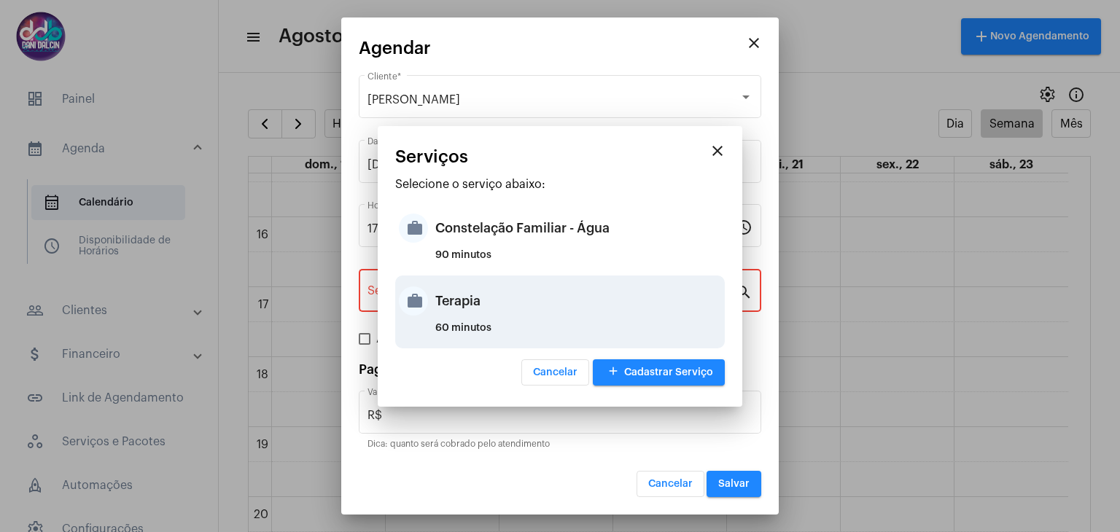
type input "Terapia"
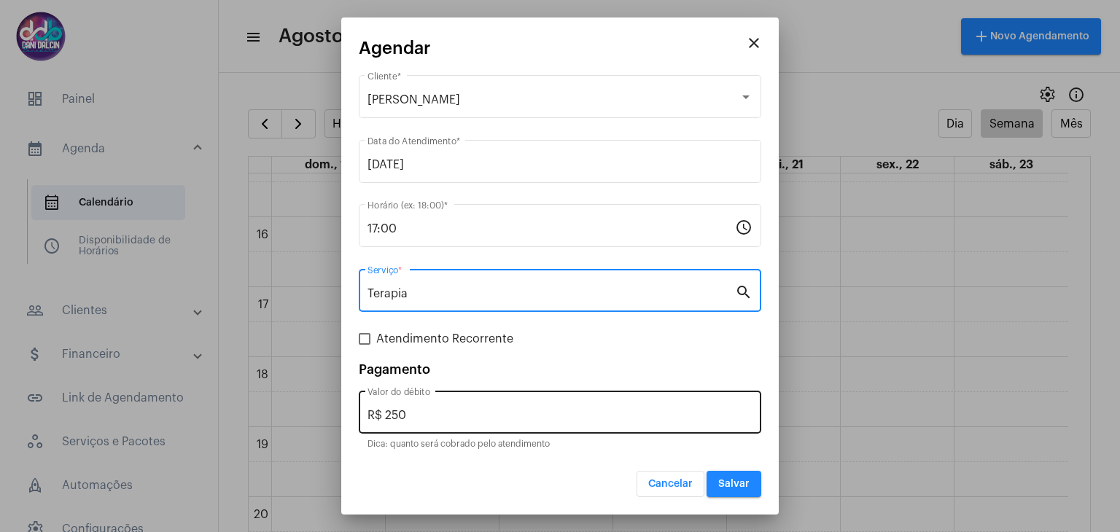
click at [449, 416] on input "R$ 250" at bounding box center [560, 415] width 385 height 13
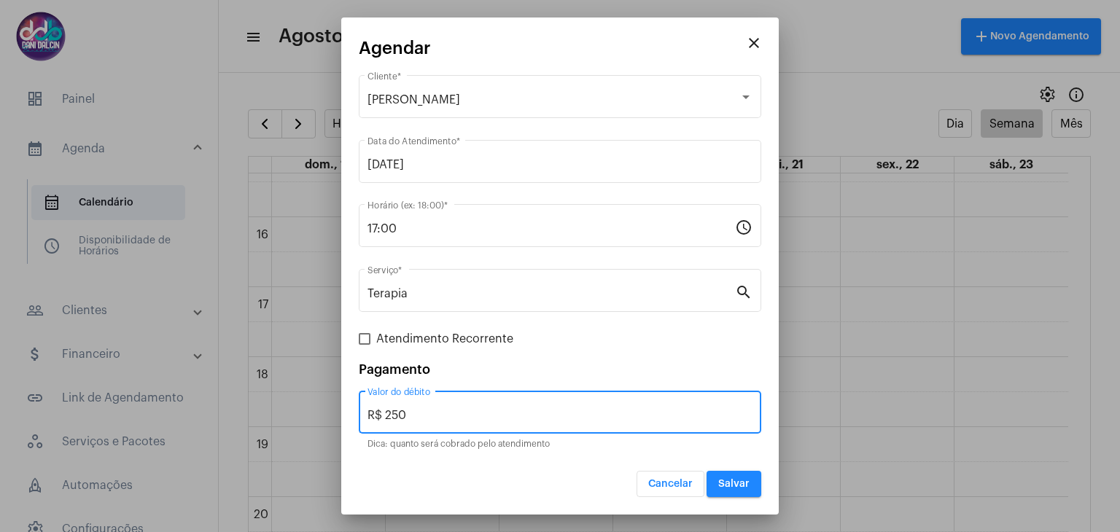
click at [449, 416] on input "R$ 250" at bounding box center [560, 415] width 385 height 13
type input "R$ 0,0"
click at [737, 477] on button "Salvar" at bounding box center [734, 484] width 55 height 26
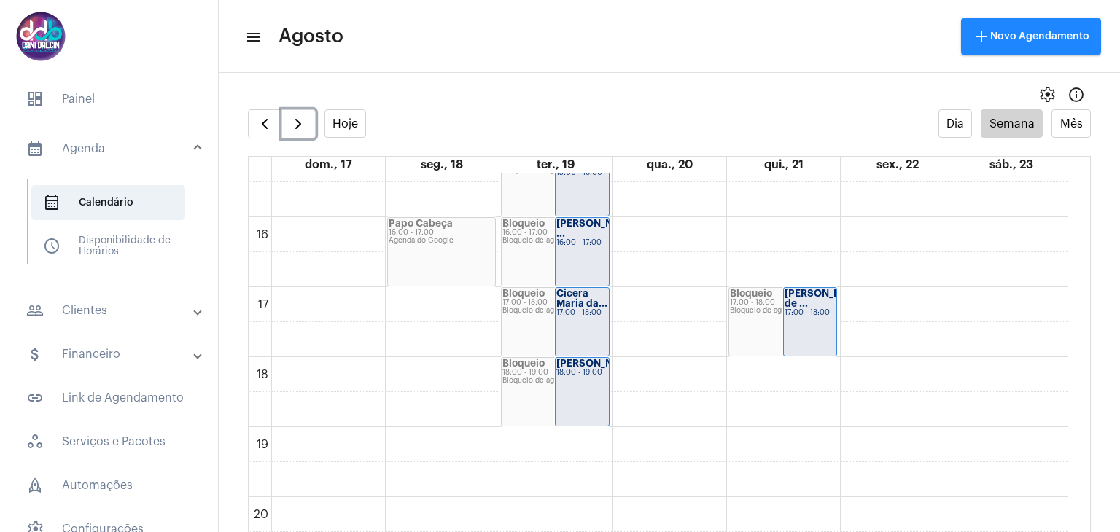
scroll to position [1149, 0]
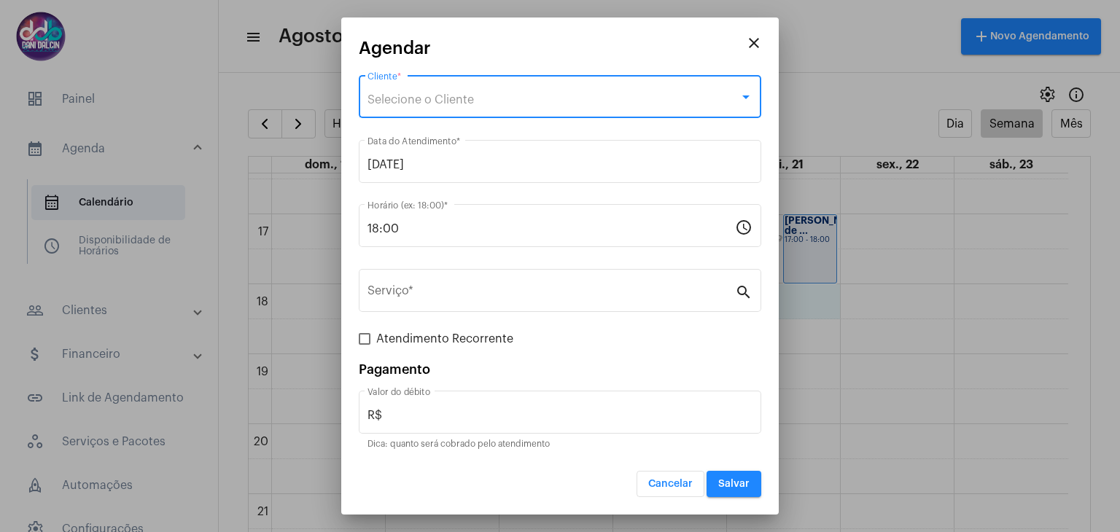
click at [422, 96] on span "Selecione o Cliente" at bounding box center [421, 100] width 106 height 12
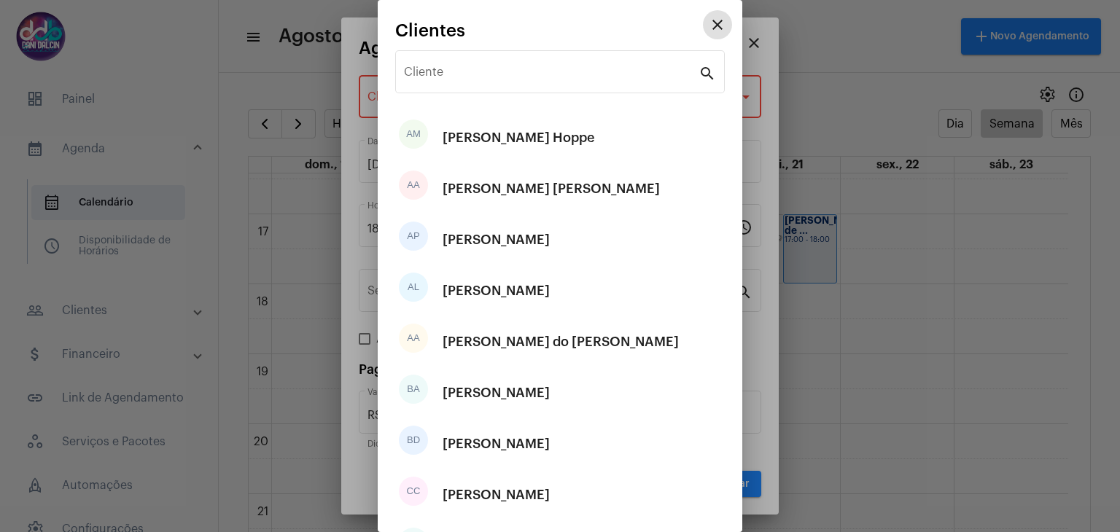
click at [710, 19] on mat-icon "close" at bounding box center [718, 25] width 18 height 18
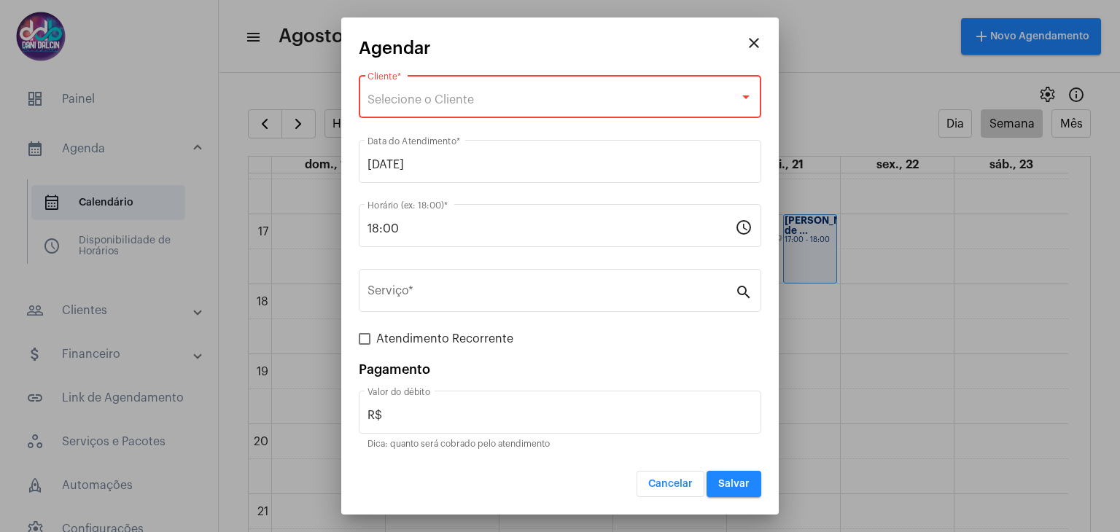
click at [761, 42] on mat-icon "close" at bounding box center [754, 43] width 18 height 18
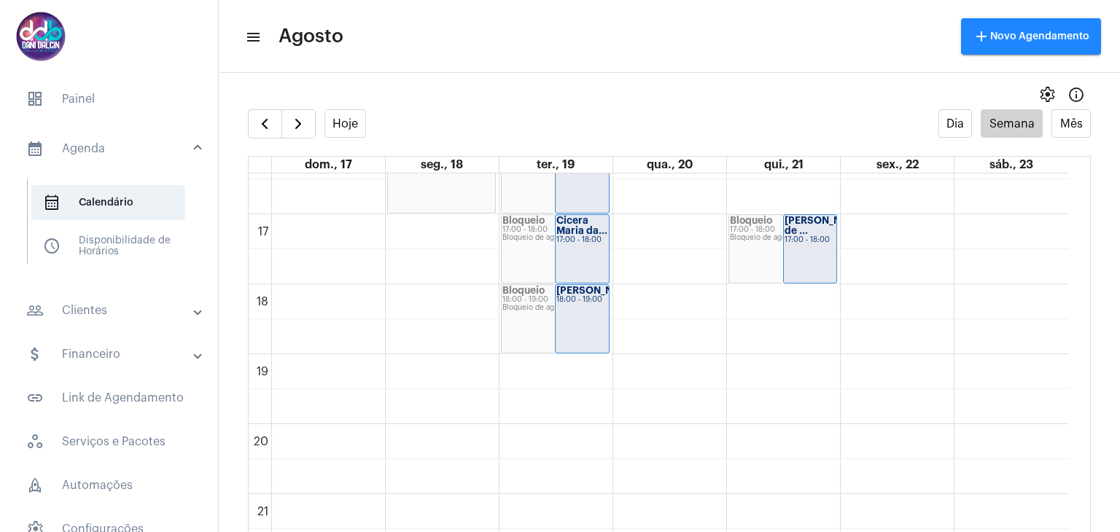
click at [90, 296] on mat-expansion-panel-header "people_outline Clientes" at bounding box center [113, 310] width 209 height 35
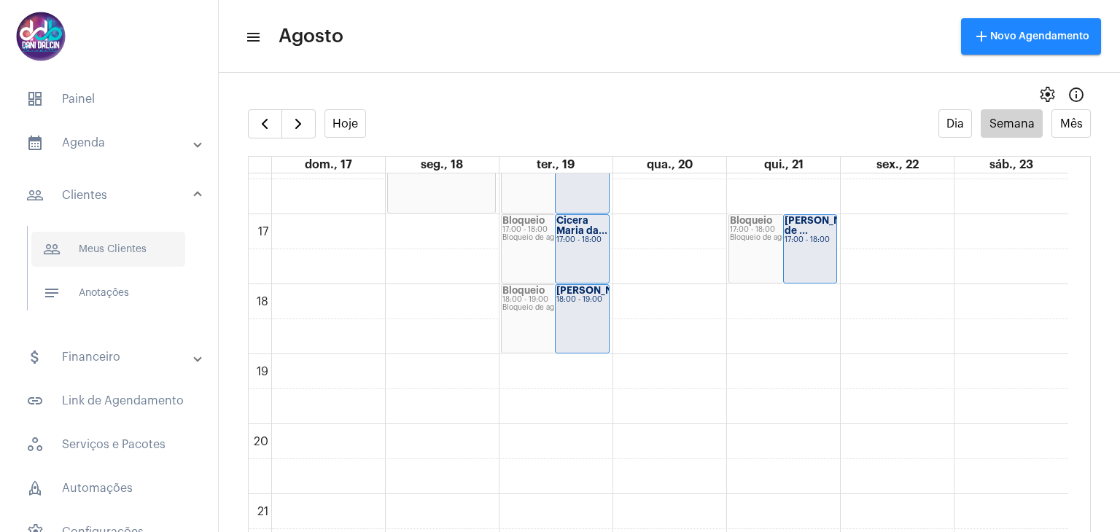
click at [116, 246] on span "people_outline Meus Clientes" at bounding box center [108, 249] width 154 height 35
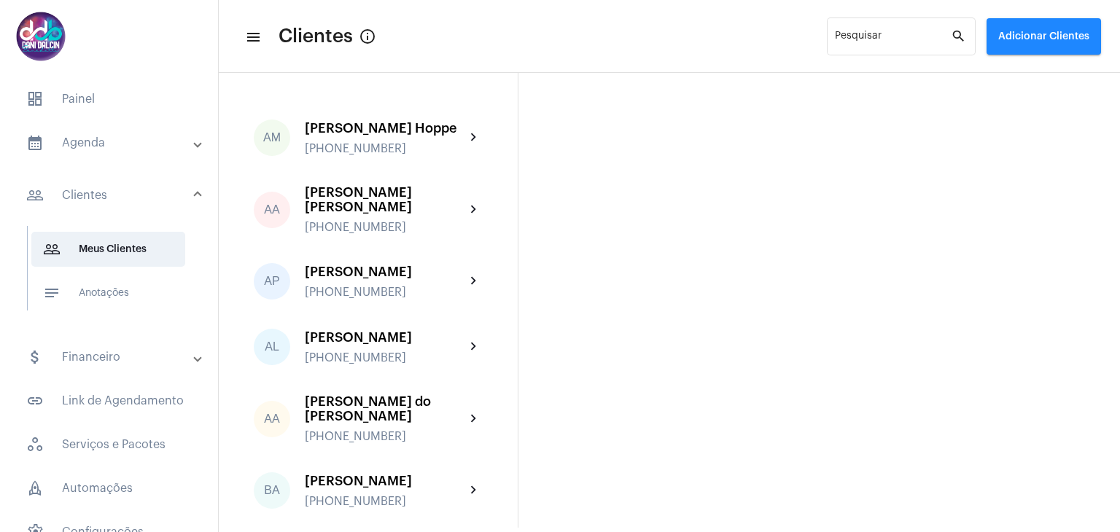
click at [1034, 28] on button "Adicionar Clientes" at bounding box center [1044, 36] width 115 height 36
click at [1039, 71] on span "add Novo Cliente" at bounding box center [1042, 76] width 85 height 26
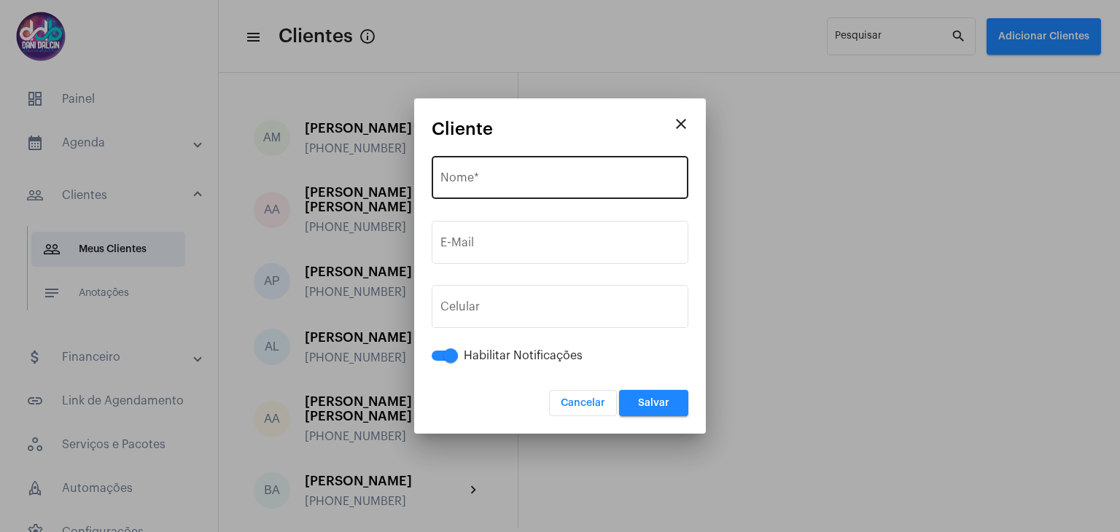
click at [476, 173] on div "Nome *" at bounding box center [560, 176] width 239 height 46
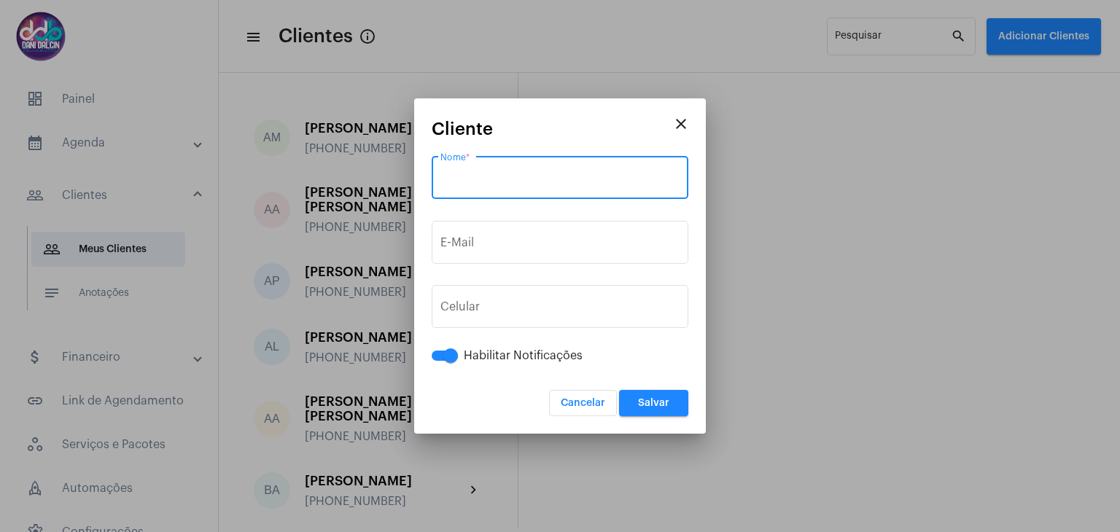
paste input "[PERSON_NAME]"
type input "[PERSON_NAME]"
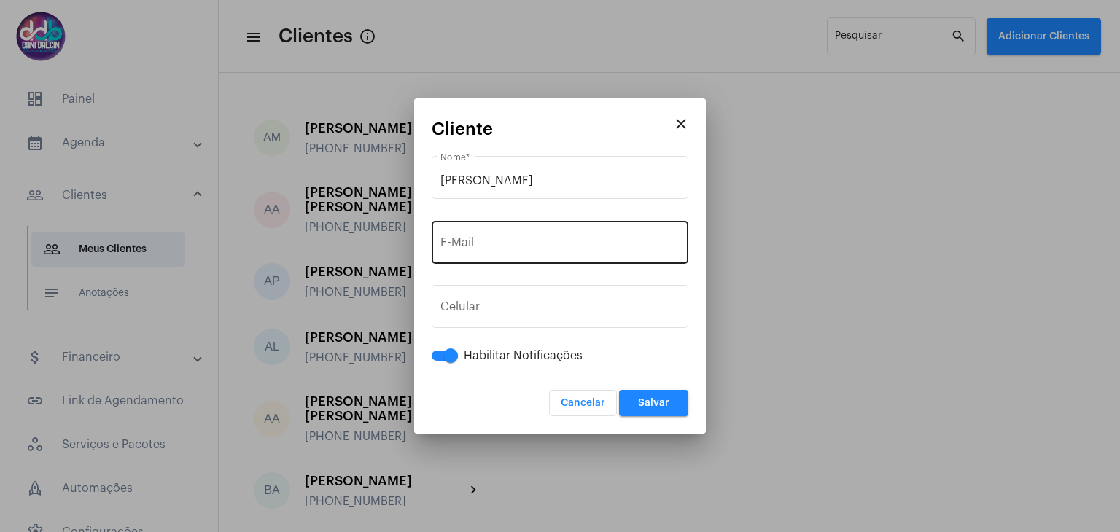
click at [466, 235] on div "E-Mail" at bounding box center [560, 241] width 239 height 46
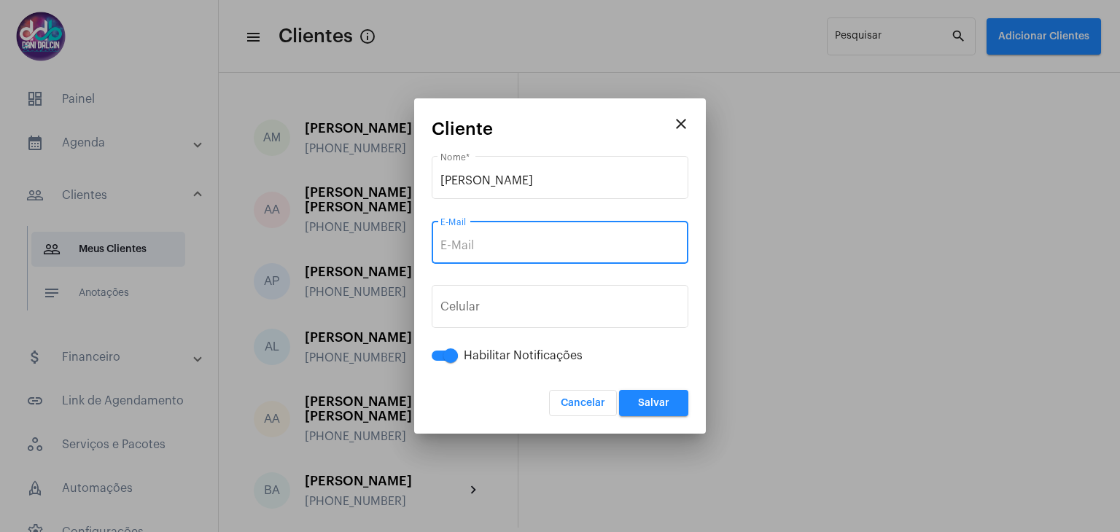
click at [480, 239] on input "E-Mail" at bounding box center [560, 245] width 239 height 13
paste input "[PERSON_NAME][EMAIL_ADDRESS][DOMAIN_NAME]"
type input "[PERSON_NAME][EMAIL_ADDRESS][DOMAIN_NAME]"
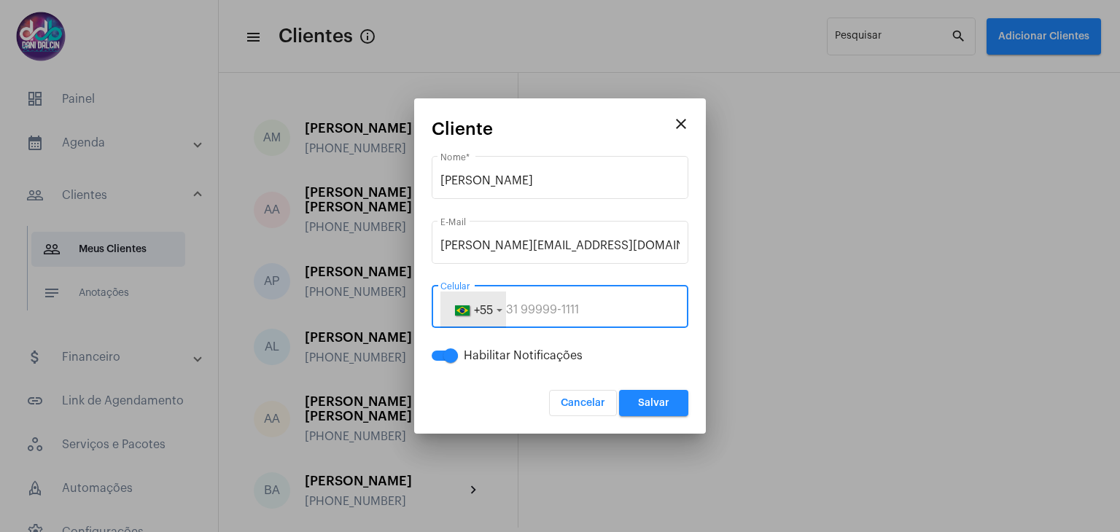
click at [481, 307] on span "+55" at bounding box center [483, 311] width 19 height 12
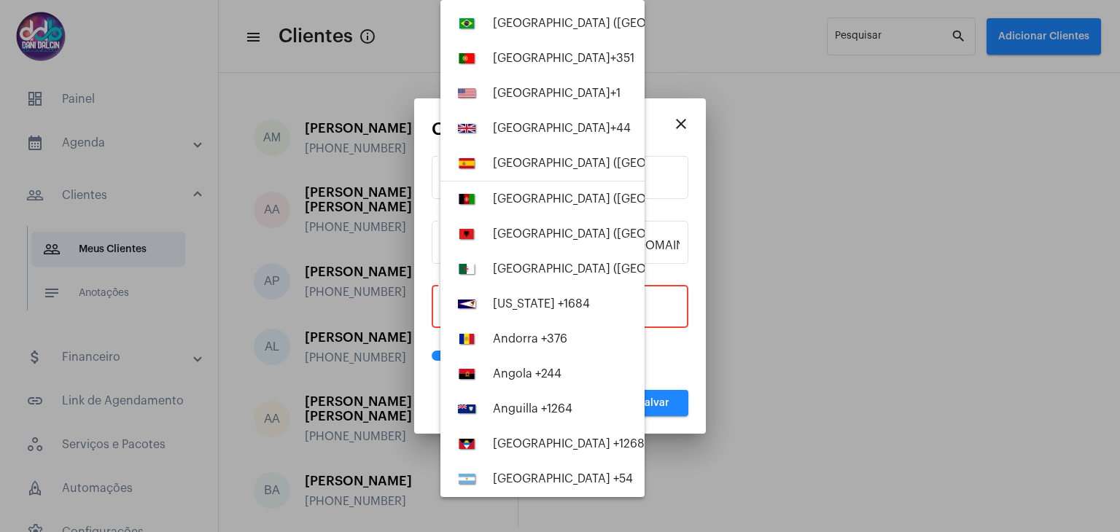
click at [543, 24] on div "[GEOGRAPHIC_DATA] ([GEOGRAPHIC_DATA]) +55" at bounding box center [625, 23] width 264 height 13
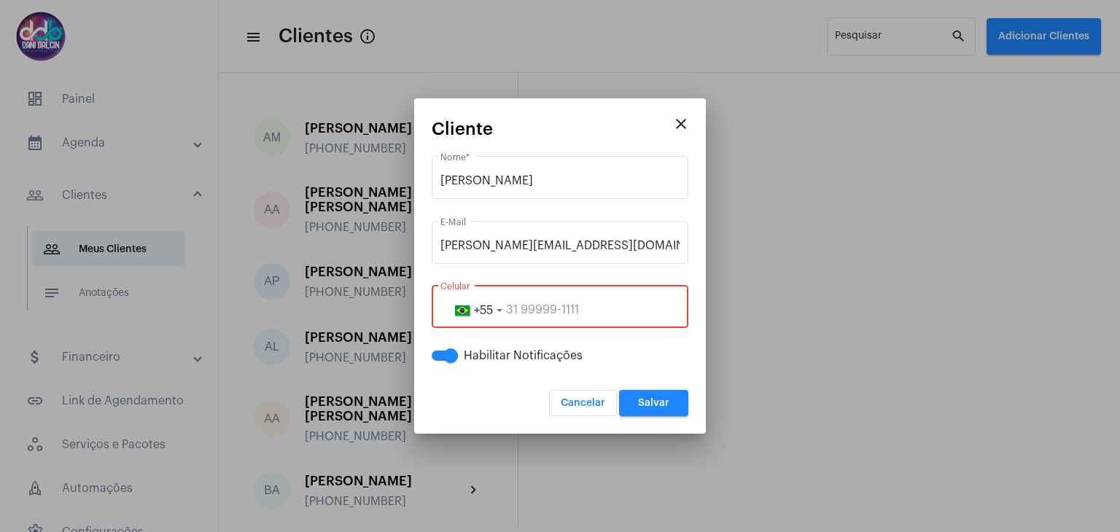
click at [569, 306] on input "tel" at bounding box center [560, 309] width 239 height 13
paste input "19971486214"
type input "19971486214"
click at [636, 403] on button "Salvar" at bounding box center [653, 403] width 69 height 26
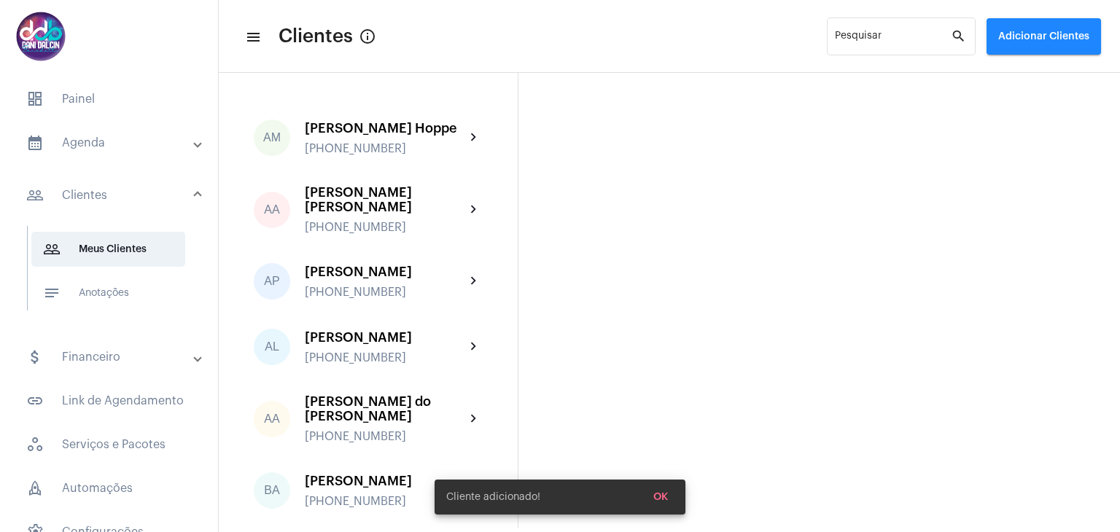
click at [85, 152] on mat-expansion-panel-header "calendar_month_outlined Agenda" at bounding box center [113, 142] width 209 height 35
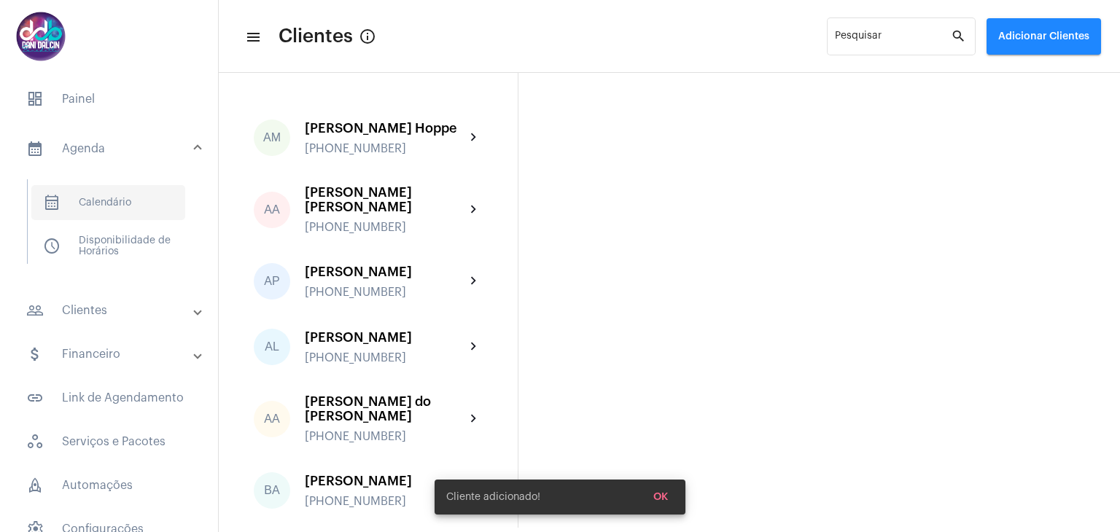
click at [104, 206] on span "calendar_month_outlined Calendário" at bounding box center [108, 202] width 154 height 35
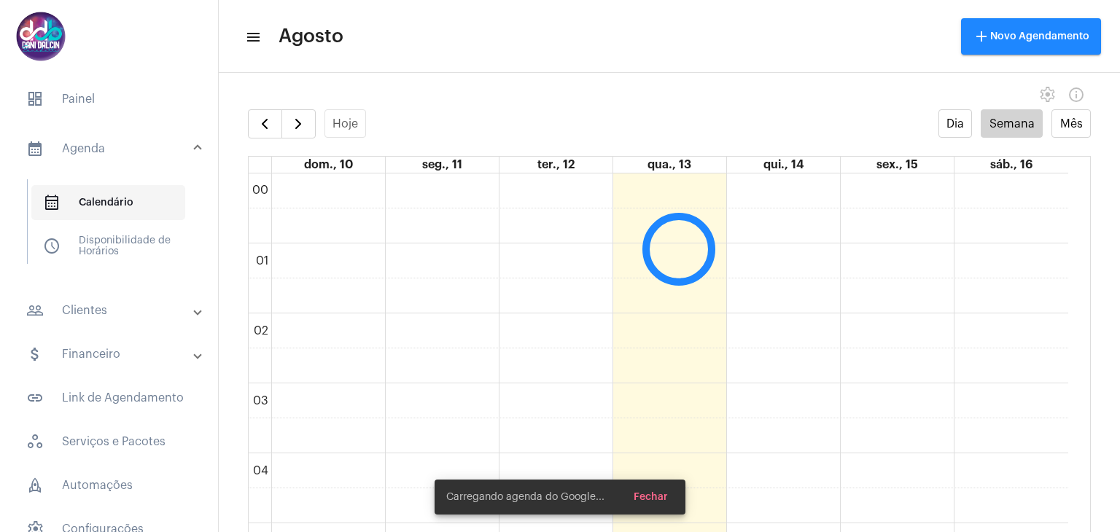
scroll to position [422, 0]
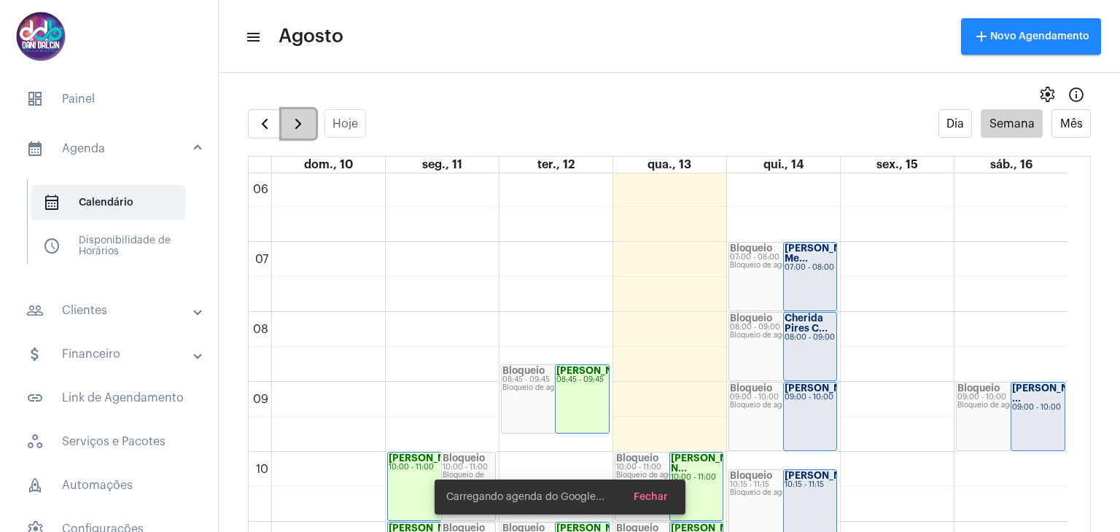
click at [299, 125] on span "button" at bounding box center [299, 124] width 18 height 18
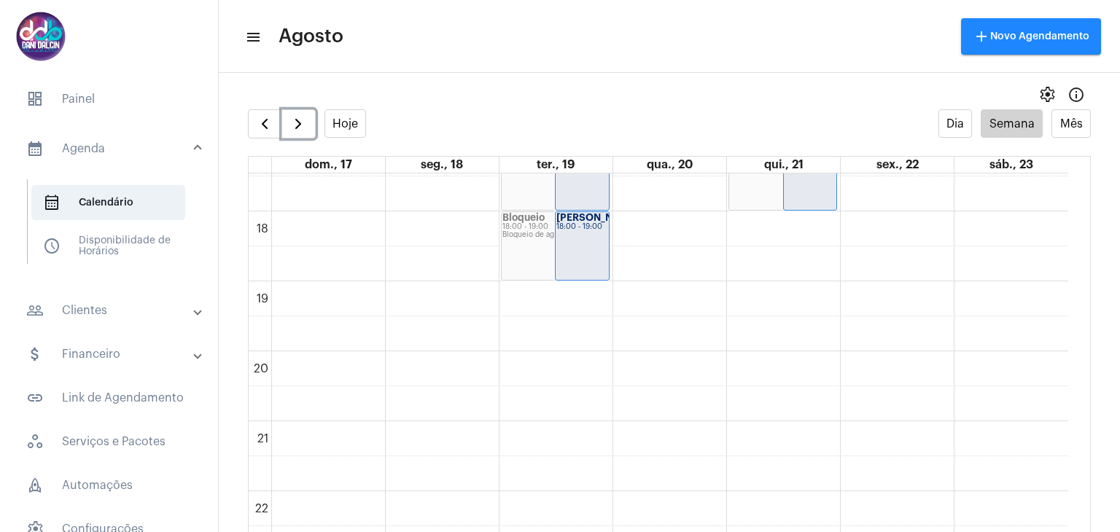
scroll to position [1222, 0]
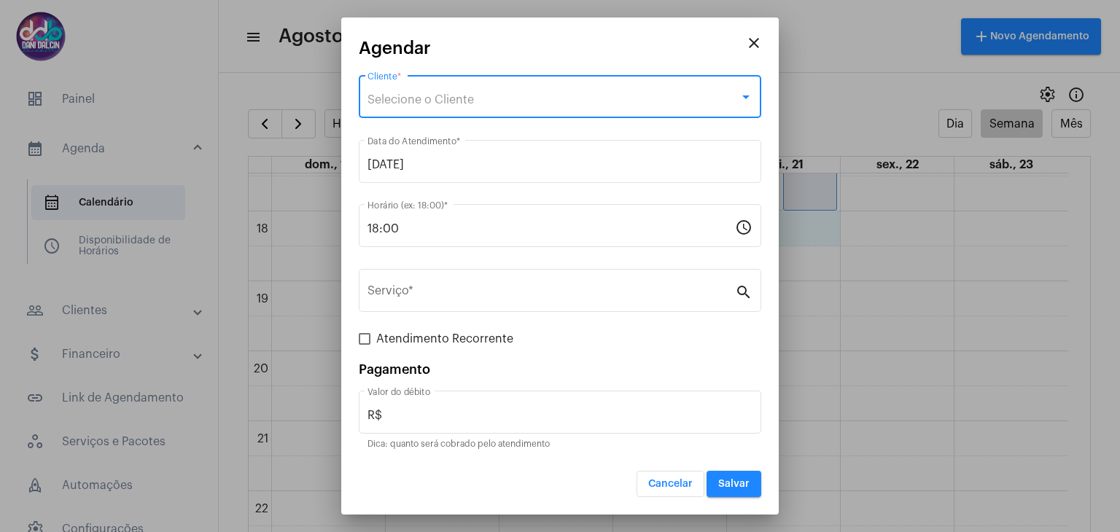
click at [469, 99] on span "Selecione o Cliente" at bounding box center [421, 100] width 106 height 12
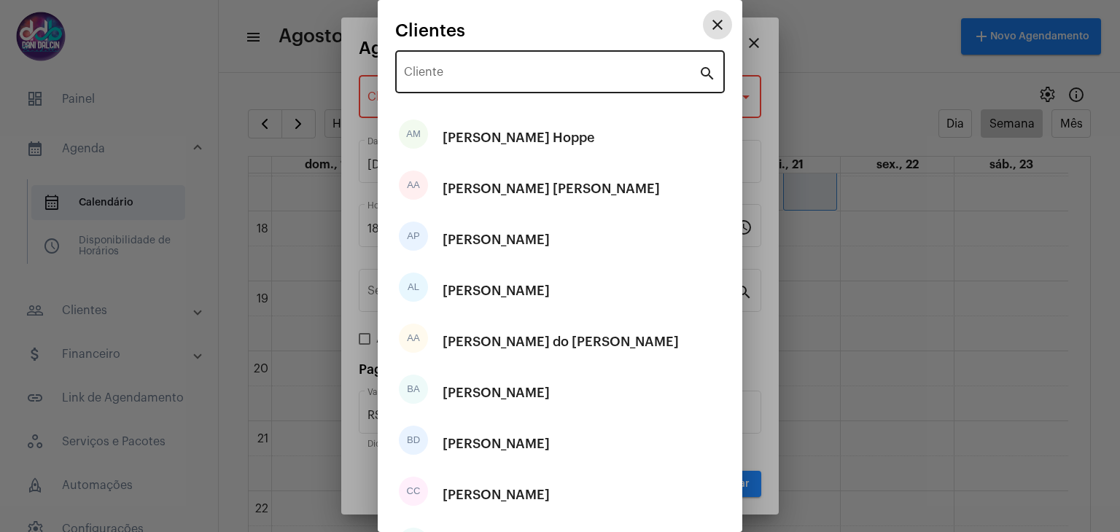
click at [463, 56] on div "Cliente" at bounding box center [551, 70] width 295 height 46
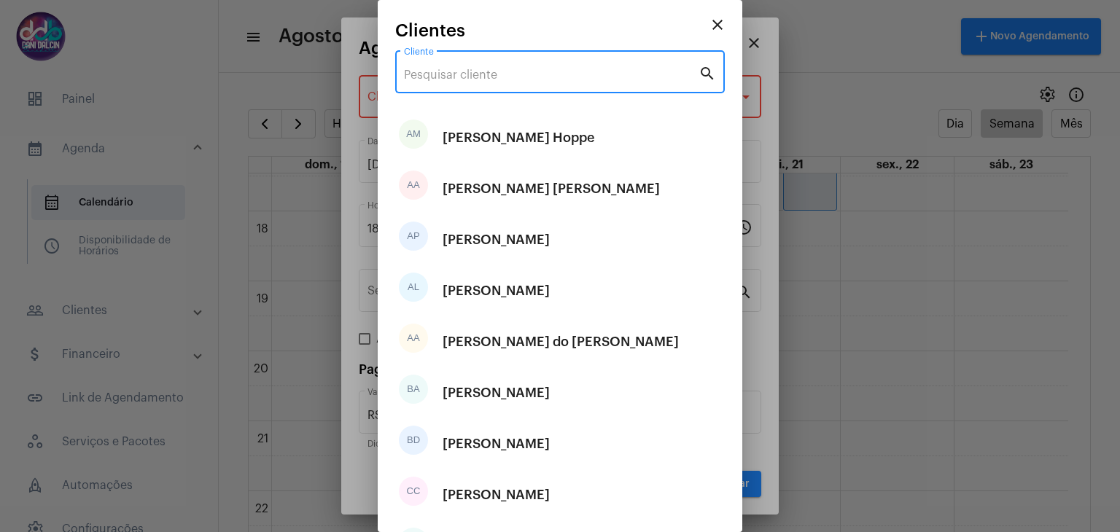
click at [462, 77] on input "Cliente" at bounding box center [551, 75] width 295 height 13
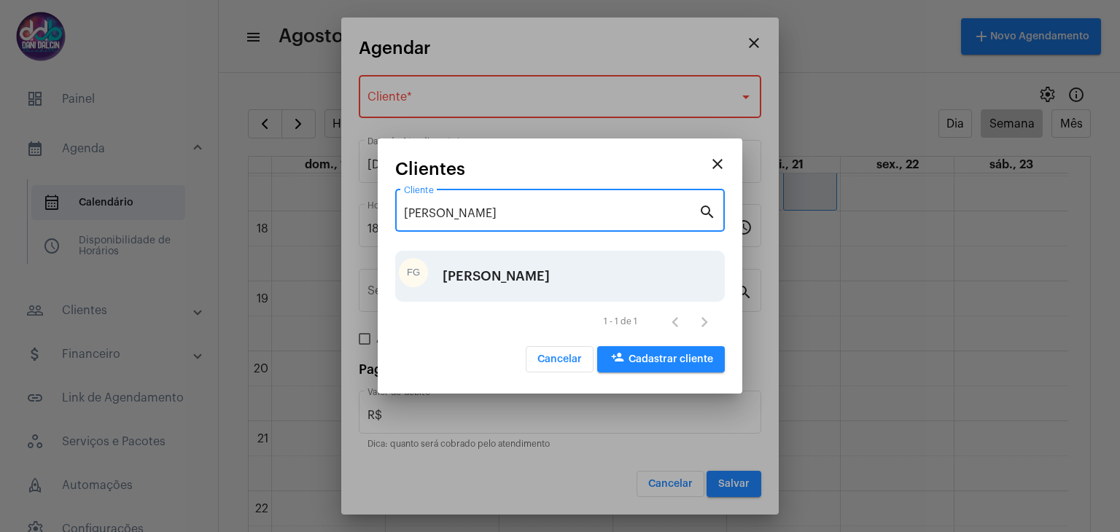
type input "[PERSON_NAME]"
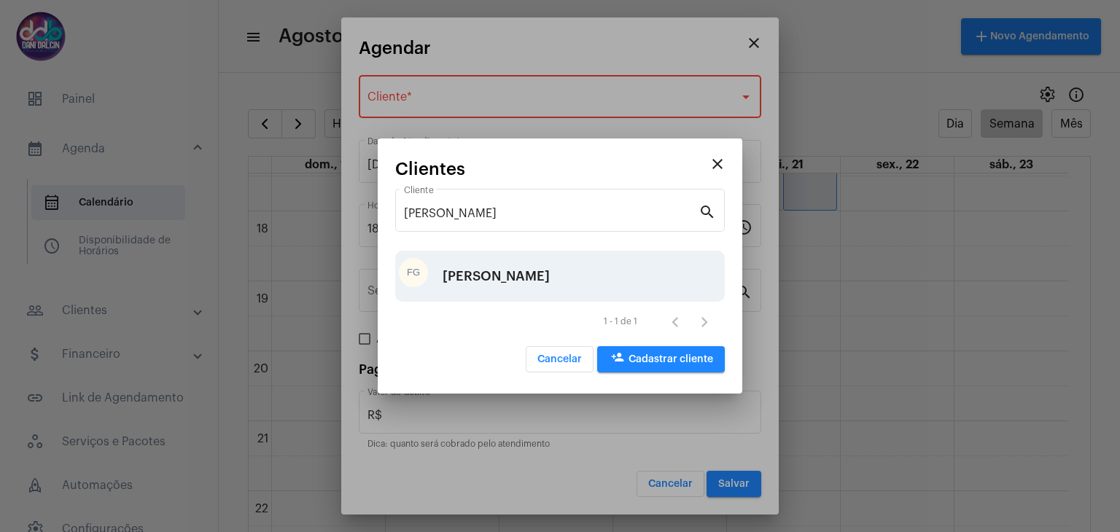
click at [513, 285] on div "[PERSON_NAME]" at bounding box center [496, 277] width 107 height 44
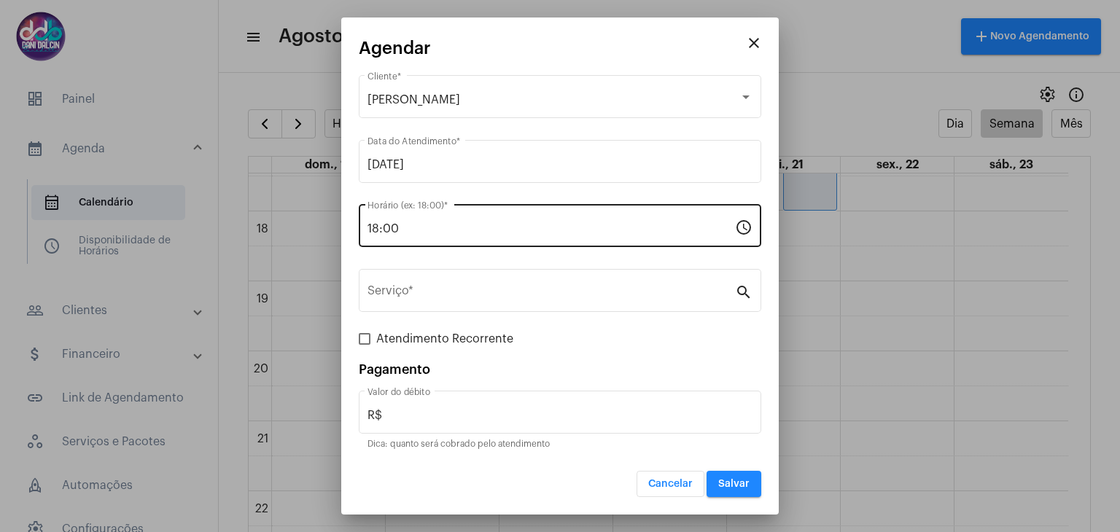
click at [445, 236] on div "18:00 Horário (ex: 18:00) *" at bounding box center [552, 224] width 368 height 46
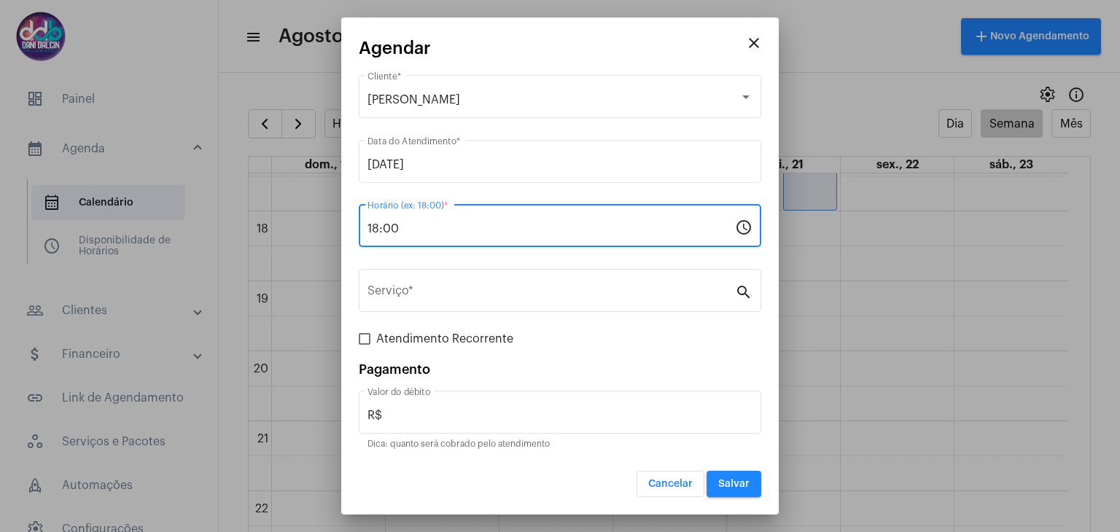
click at [446, 229] on input "18:00" at bounding box center [552, 228] width 368 height 13
click at [441, 237] on div "18:11 Horário (ex: 18:00) *" at bounding box center [552, 224] width 368 height 46
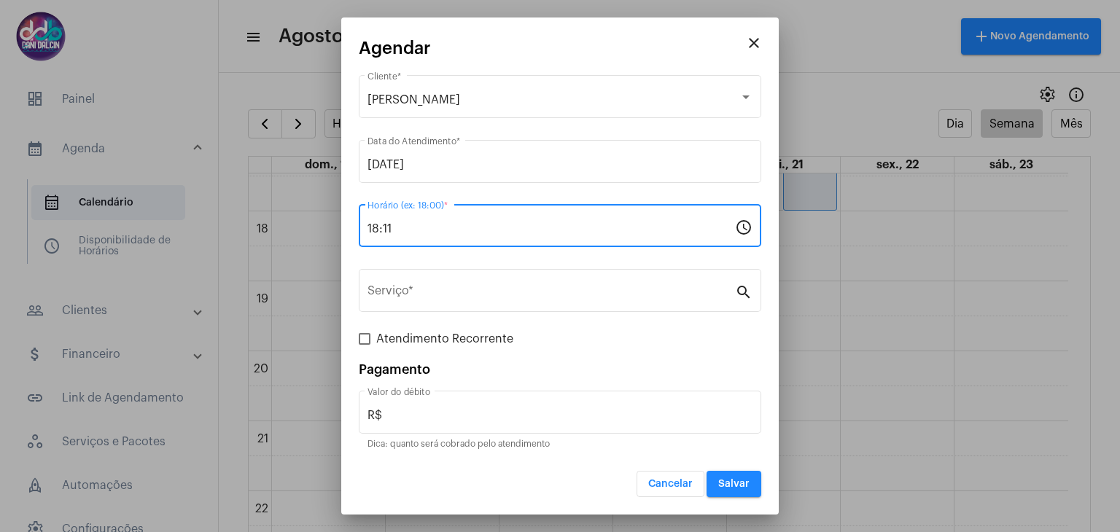
click at [426, 225] on input "18:11" at bounding box center [552, 228] width 368 height 13
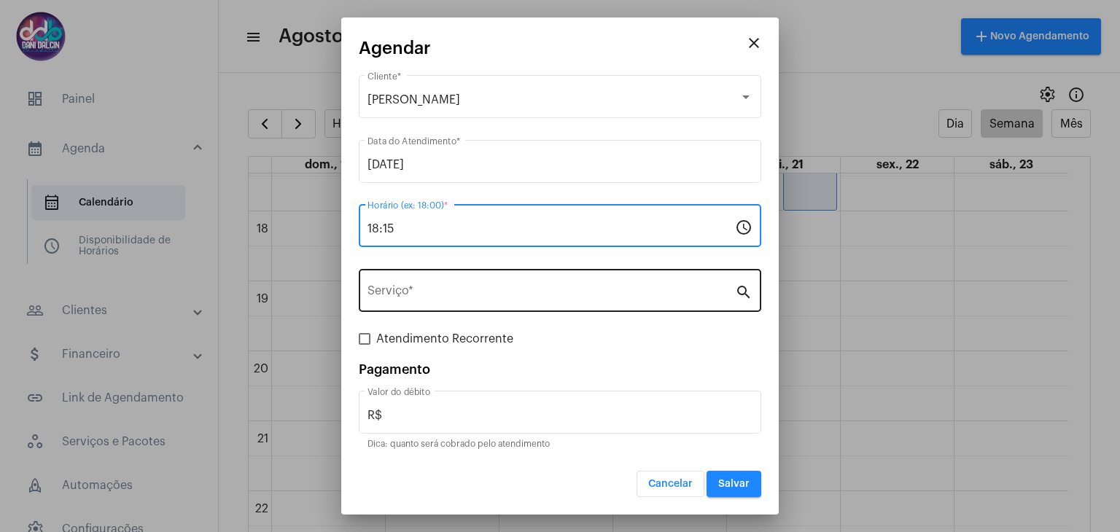
type input "18:15"
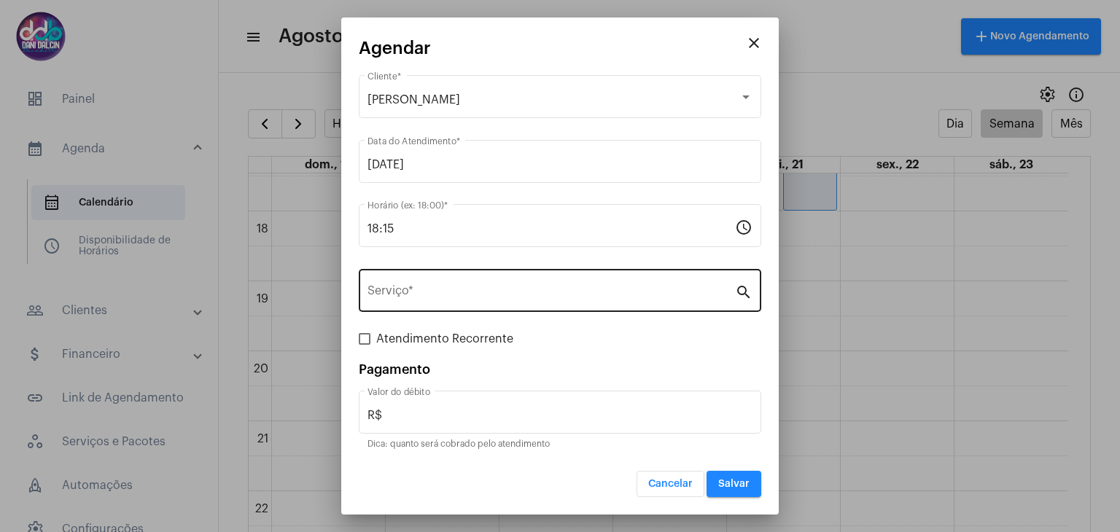
click at [450, 306] on div "Serviço *" at bounding box center [552, 289] width 368 height 46
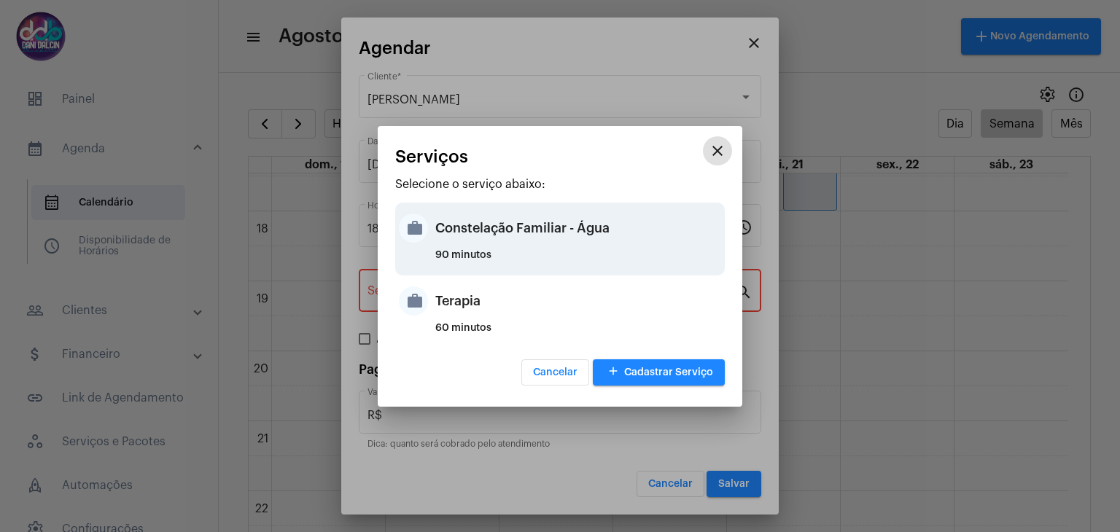
click at [476, 250] on div "90 minutos" at bounding box center [578, 261] width 286 height 22
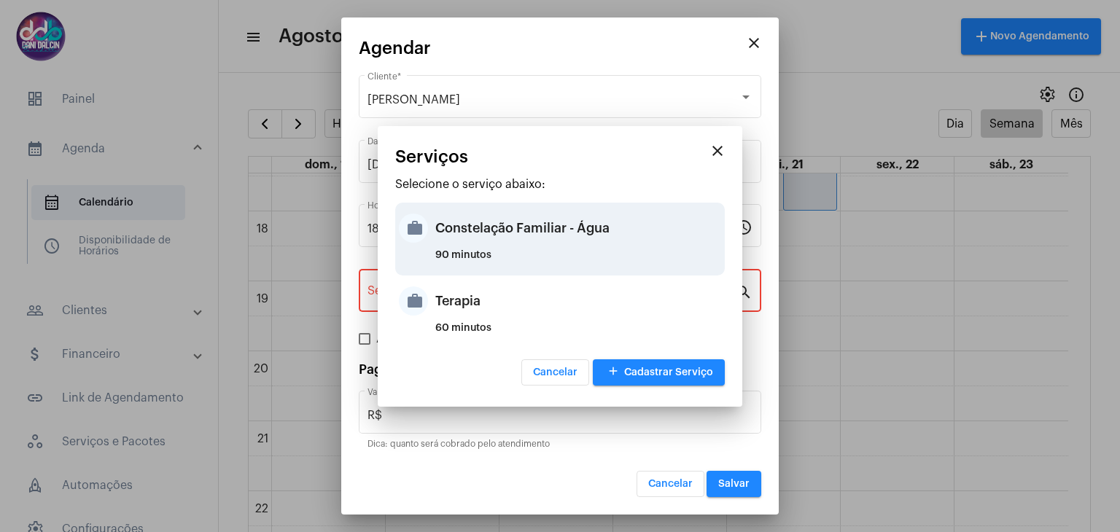
type input "Constelação Familiar - Água"
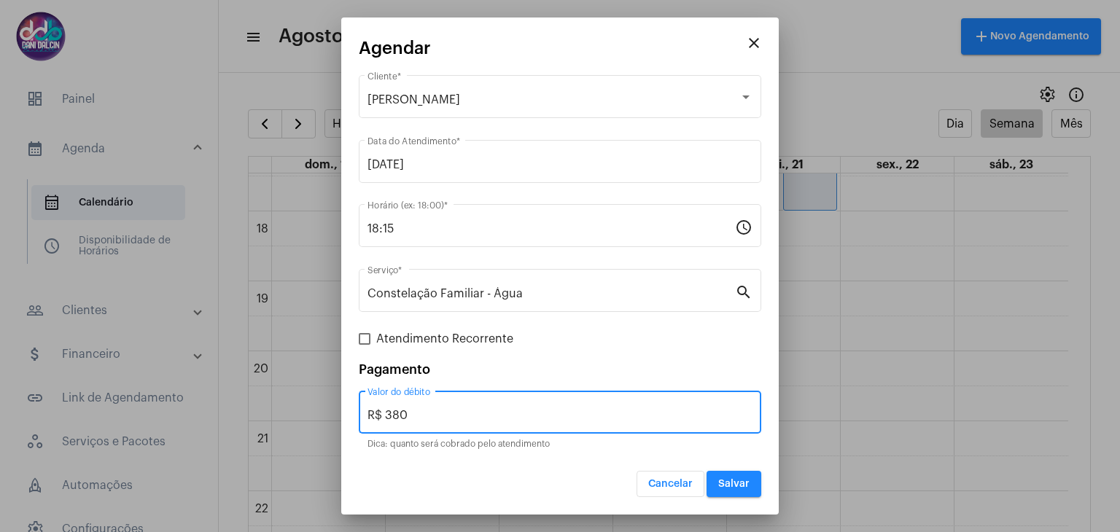
click at [431, 414] on input "R$ 380" at bounding box center [560, 415] width 385 height 13
click at [432, 414] on input "R$ 380" at bounding box center [560, 415] width 385 height 13
type input "R$ 250"
click at [727, 491] on button "Salvar" at bounding box center [734, 484] width 55 height 26
